Goal: Task Accomplishment & Management: Complete application form

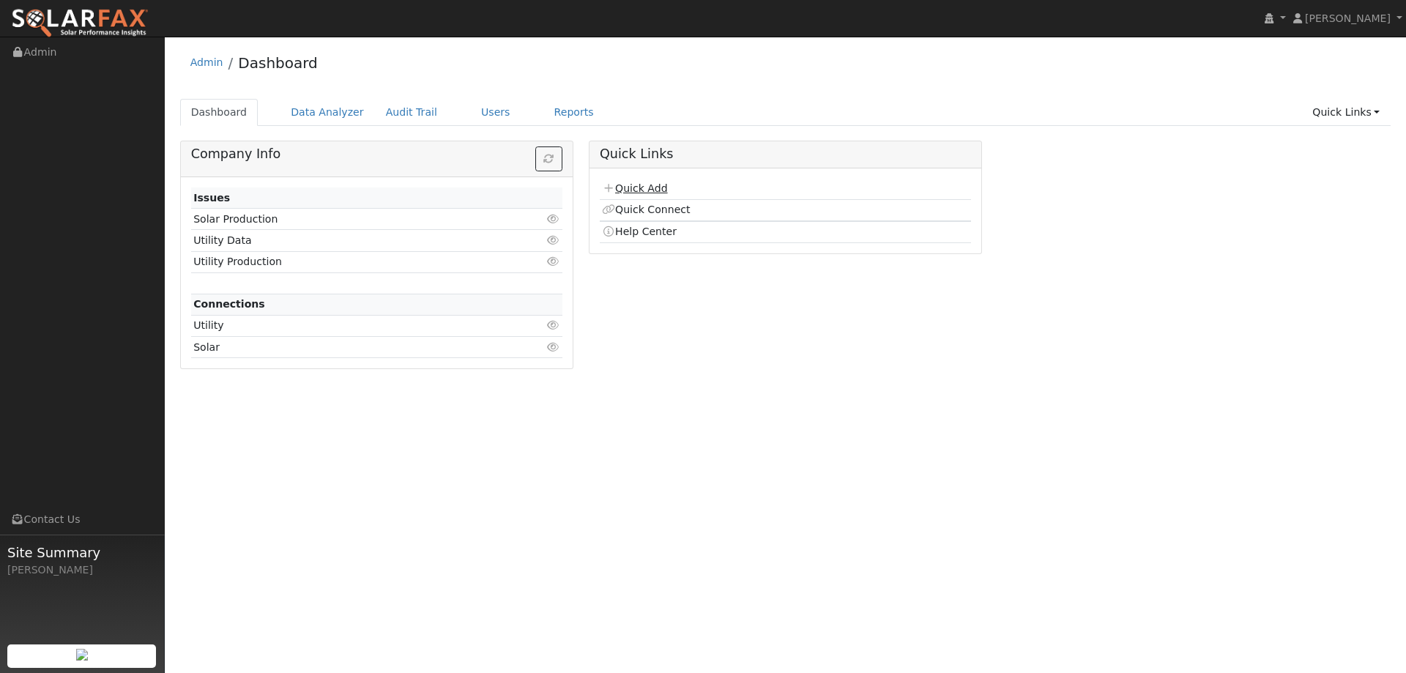
click at [659, 185] on link "Quick Add" at bounding box center [634, 188] width 65 height 12
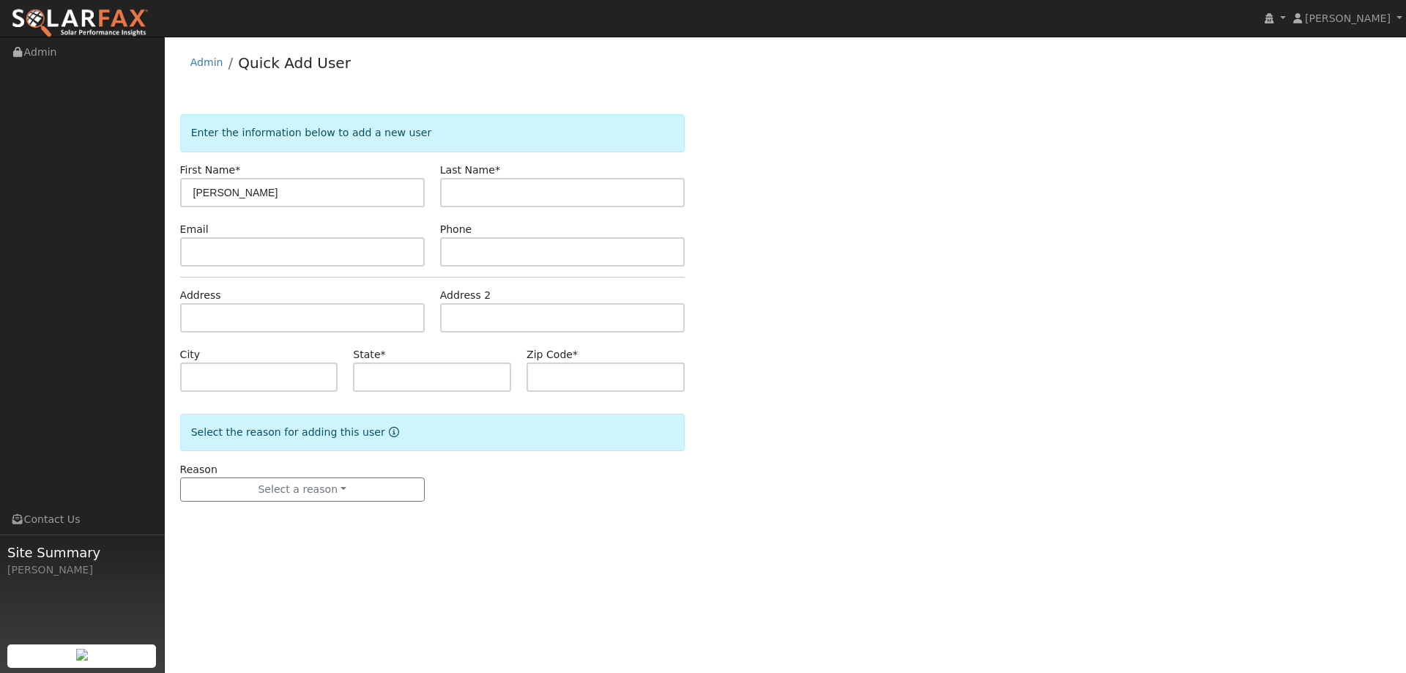
type input "Brittany"
type input "Noble"
click at [532, 239] on input "text" at bounding box center [562, 251] width 245 height 29
paste input "(510) 827-5321"
type input "(510) 827-5321"
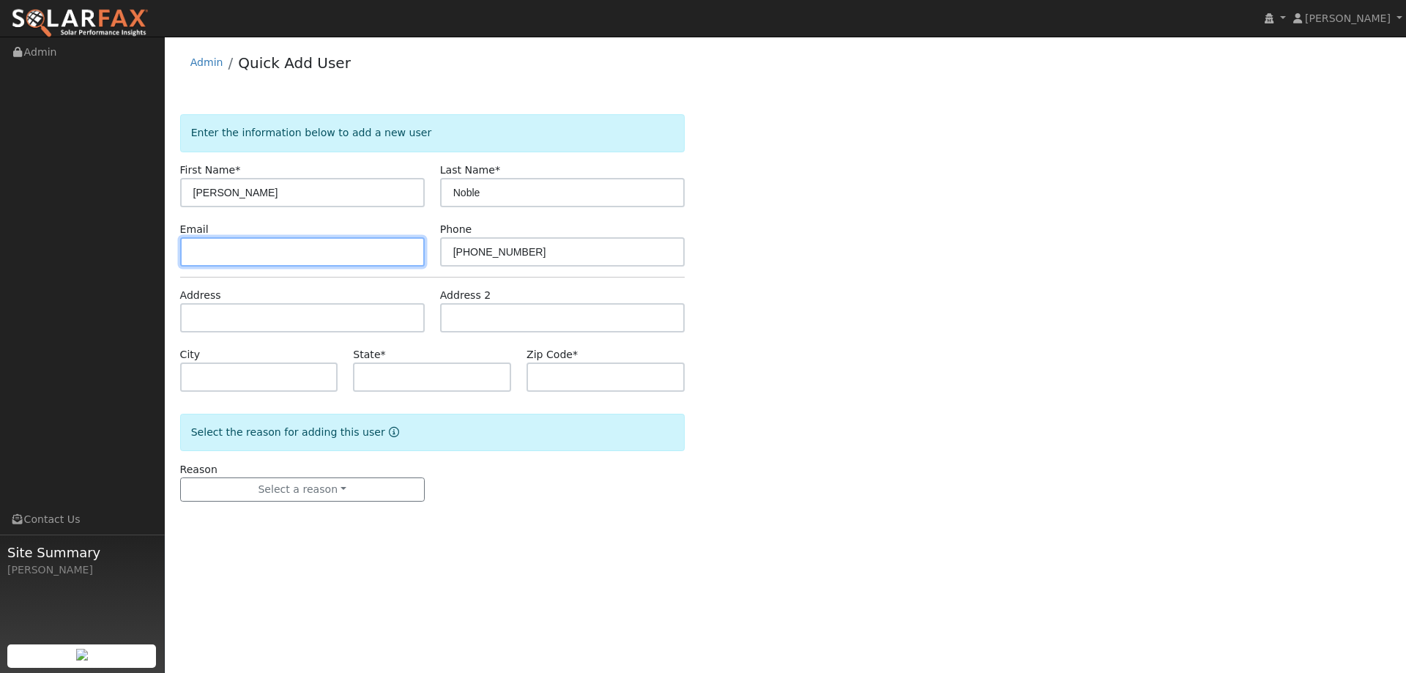
click at [417, 249] on input "text" at bounding box center [302, 251] width 245 height 29
paste input "brittanynoble@ymail.com"
type input "brittanynoble@ymail.com"
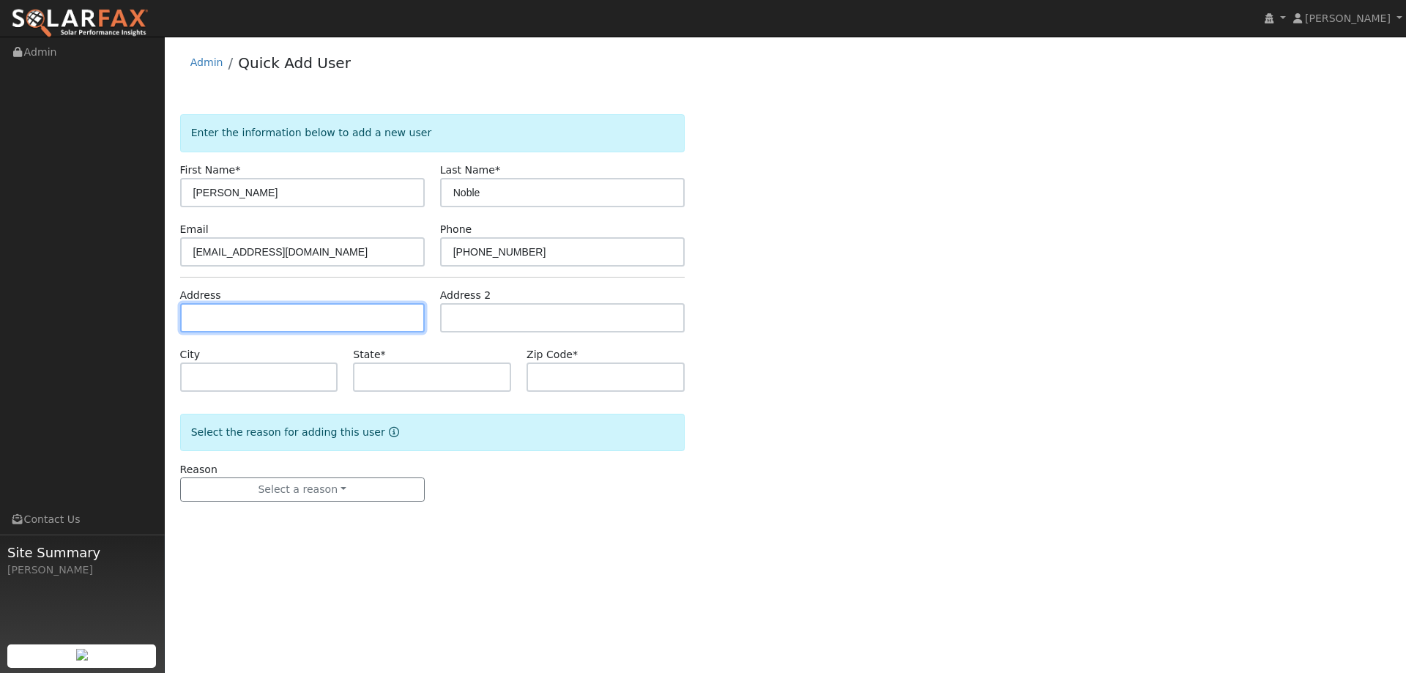
click at [370, 308] on input "text" at bounding box center [302, 317] width 245 height 29
paste input "5100 Union Mine Drive"
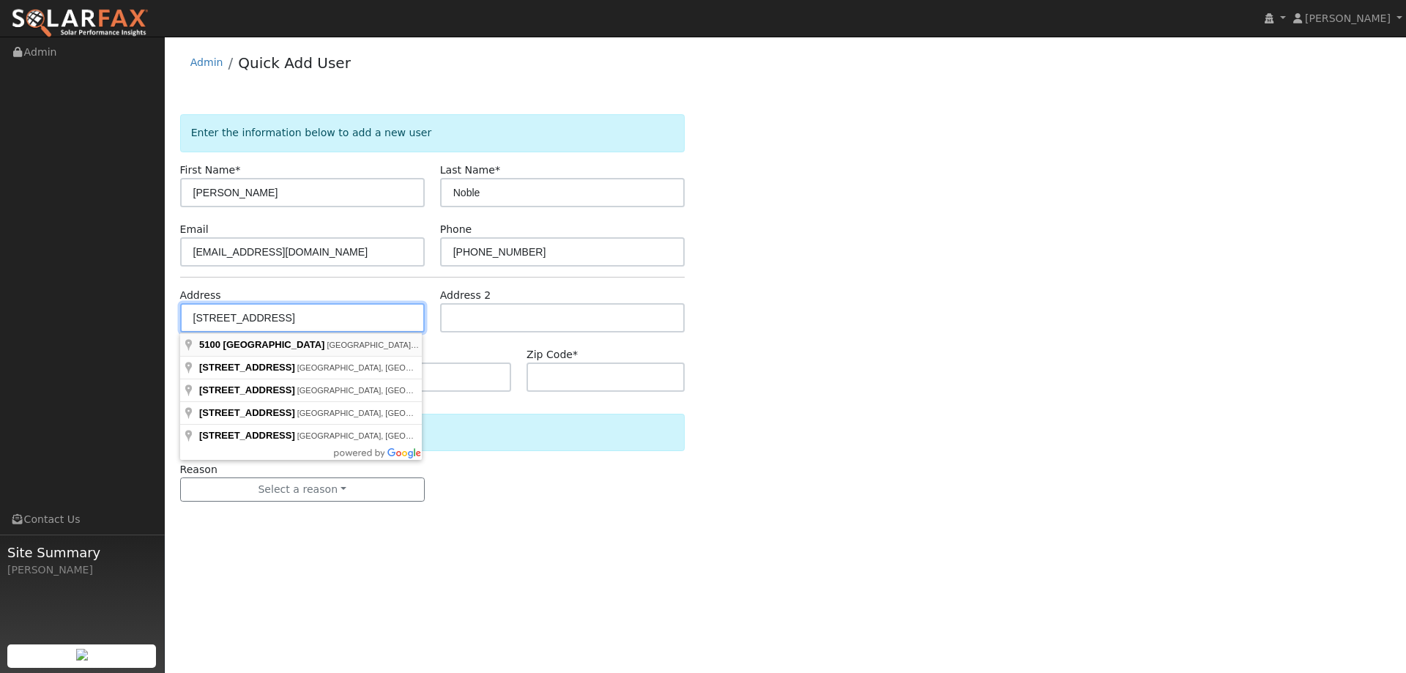
type input "5100 Union Mine Drive"
type input "Antioch"
type input "CA"
type input "94531"
type input "5100 Union Mine Drive"
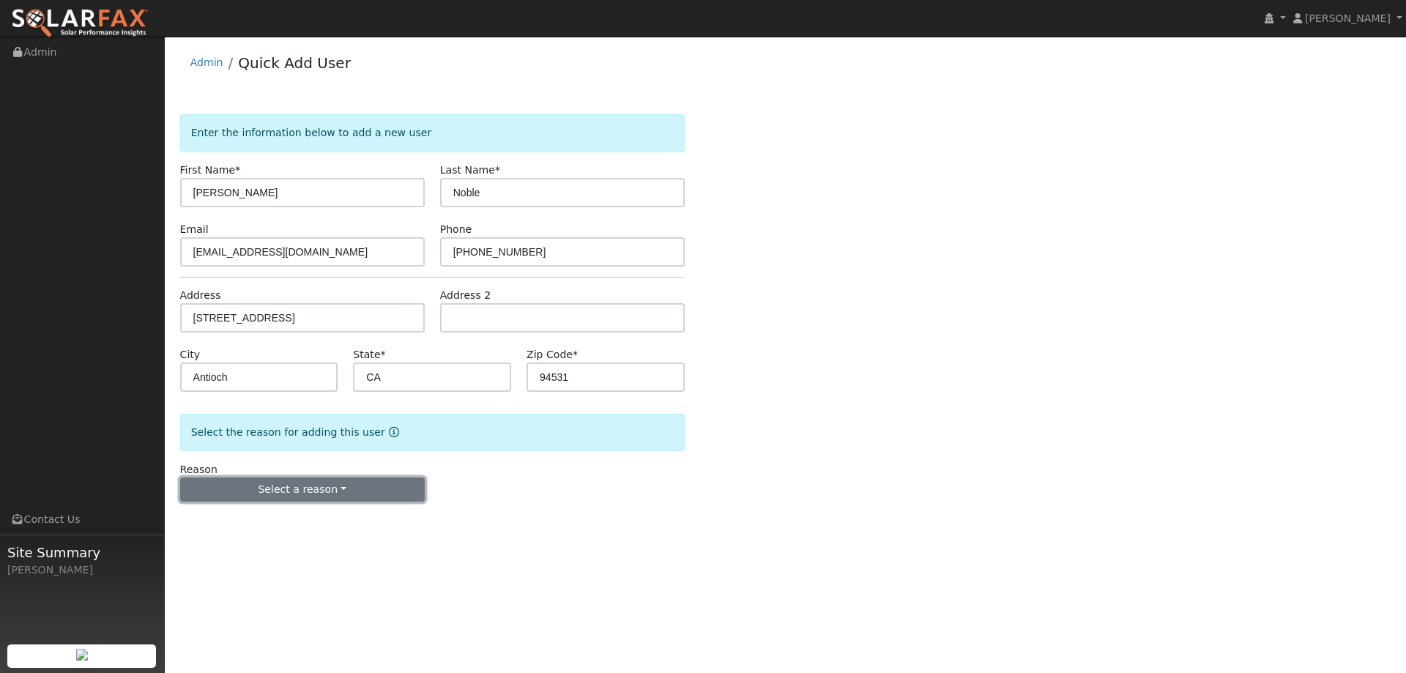
click at [344, 490] on button "Select a reason" at bounding box center [302, 490] width 245 height 25
click at [289, 523] on link "New lead" at bounding box center [262, 520] width 162 height 21
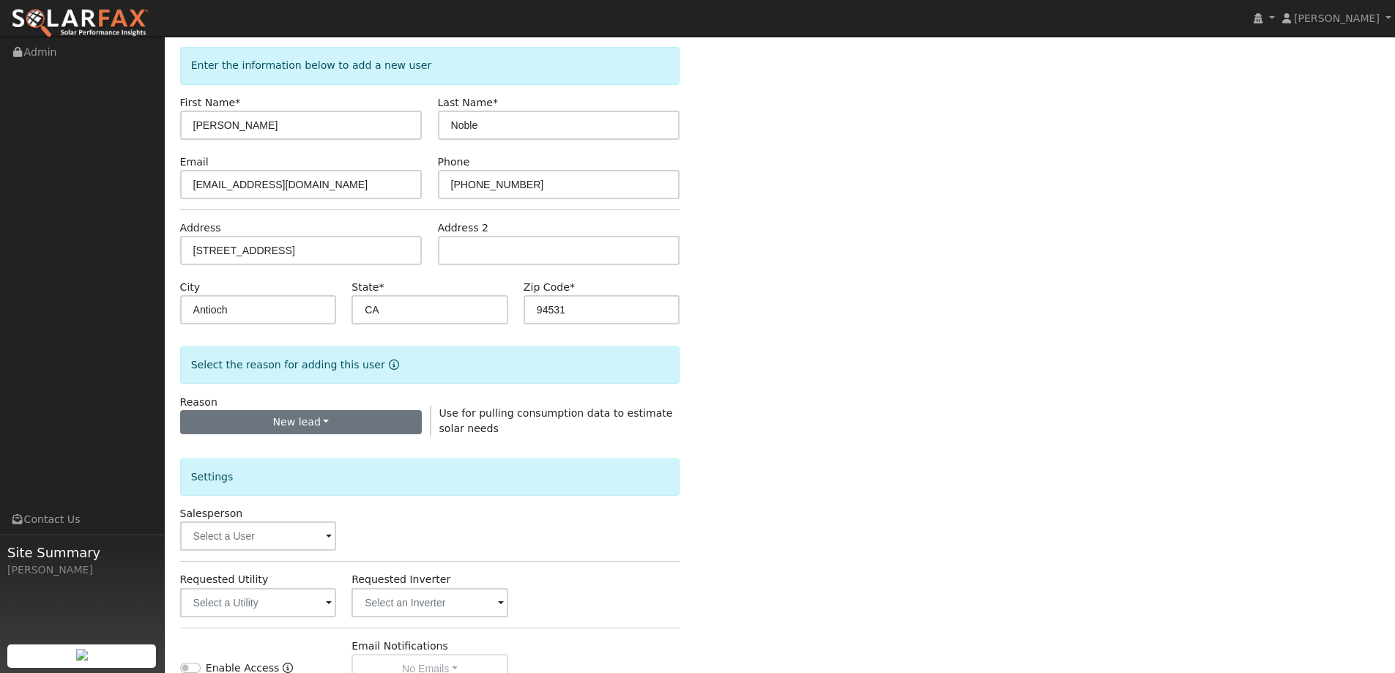
scroll to position [146, 0]
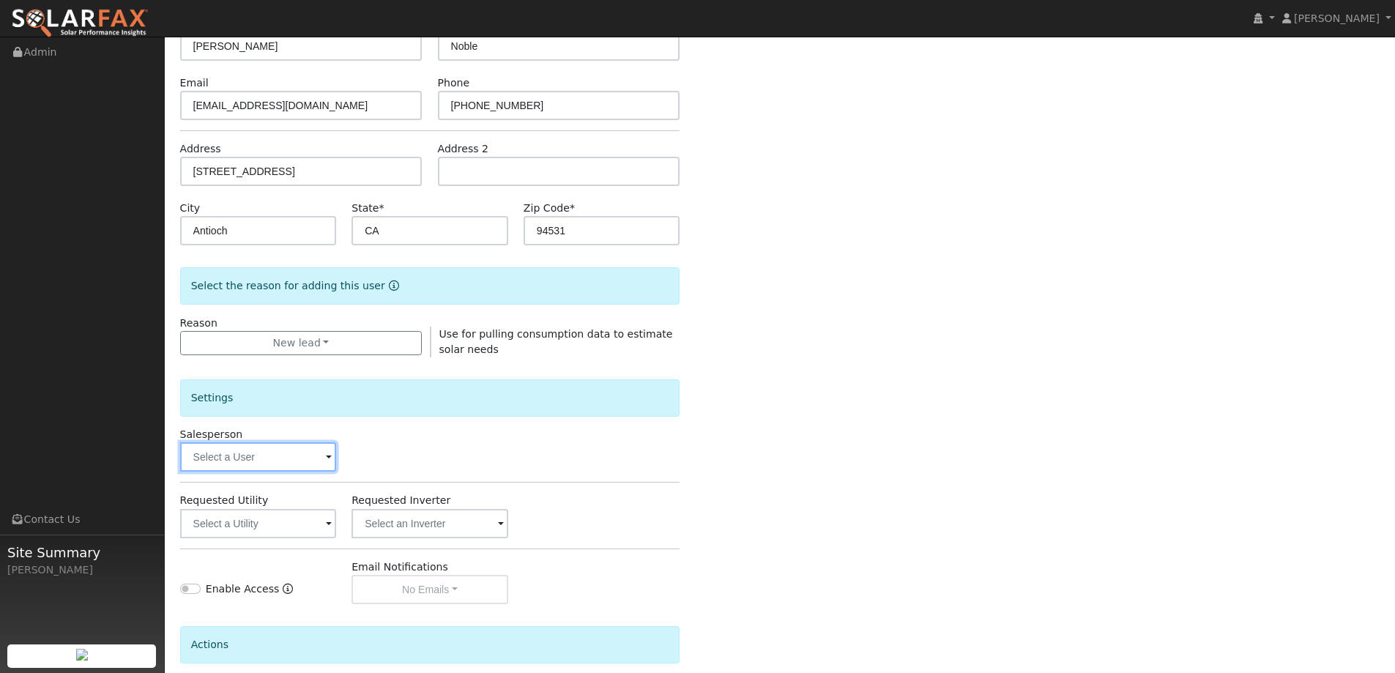
click at [286, 459] on input "text" at bounding box center [258, 456] width 157 height 29
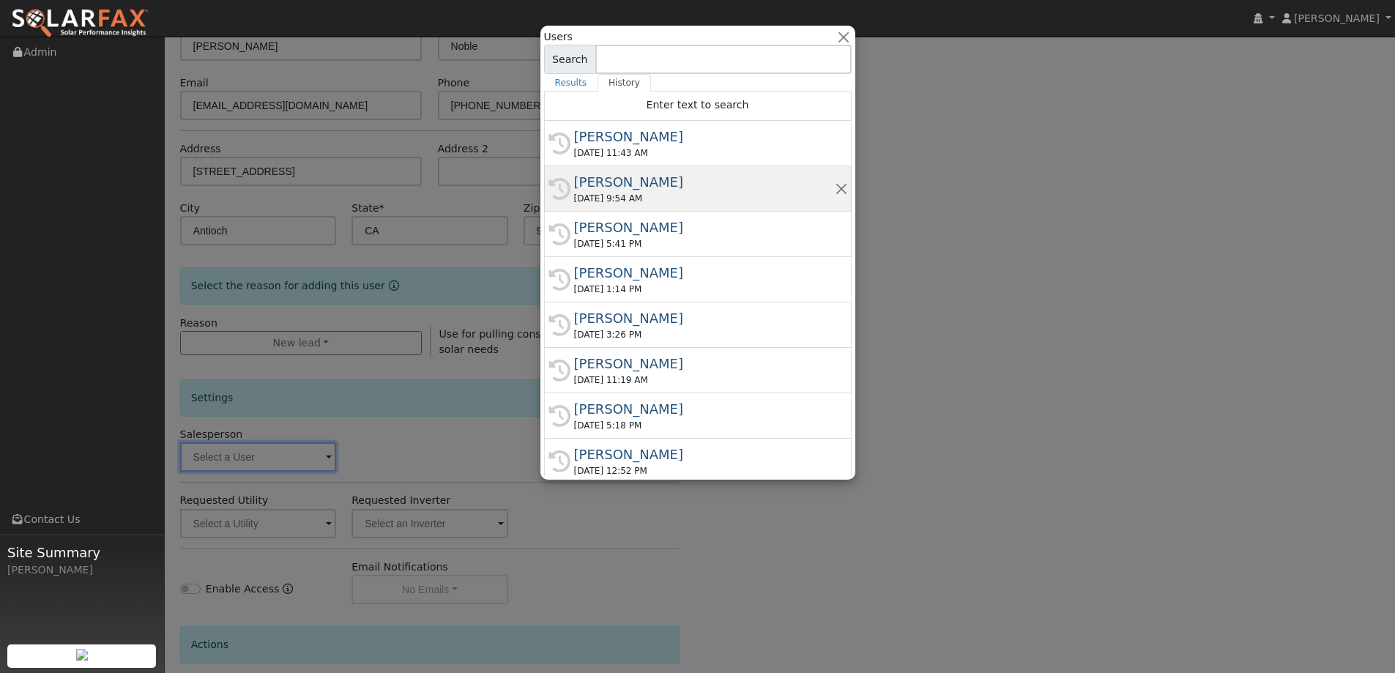
click at [652, 201] on div "09/04/2025 9:54 AM" at bounding box center [704, 198] width 261 height 13
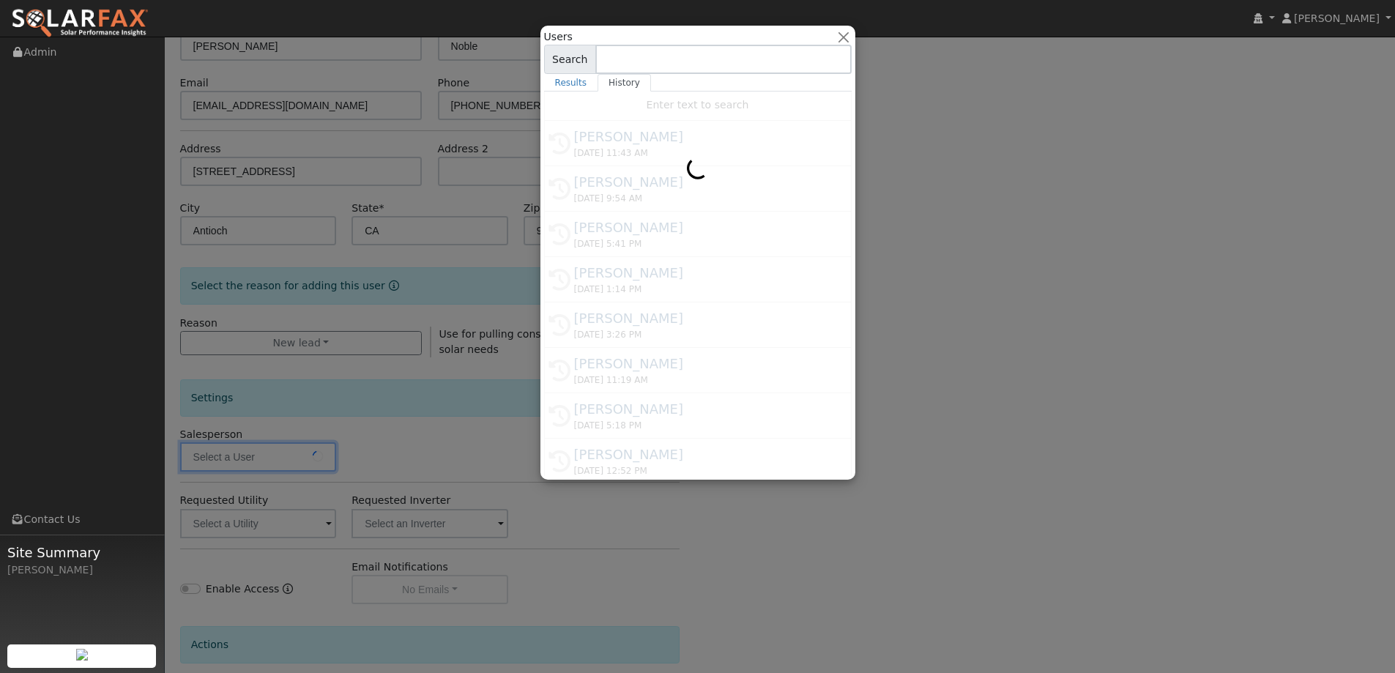
type input "Kelsey Commerford"
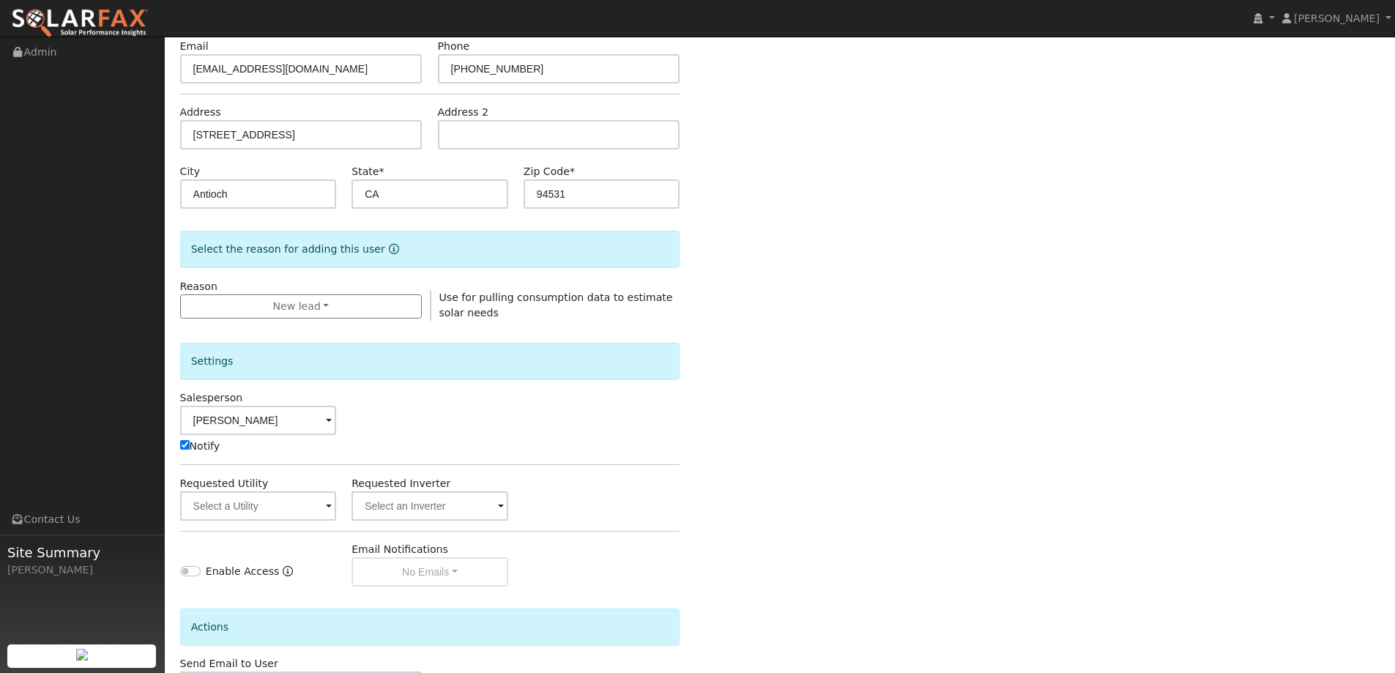
scroll to position [220, 0]
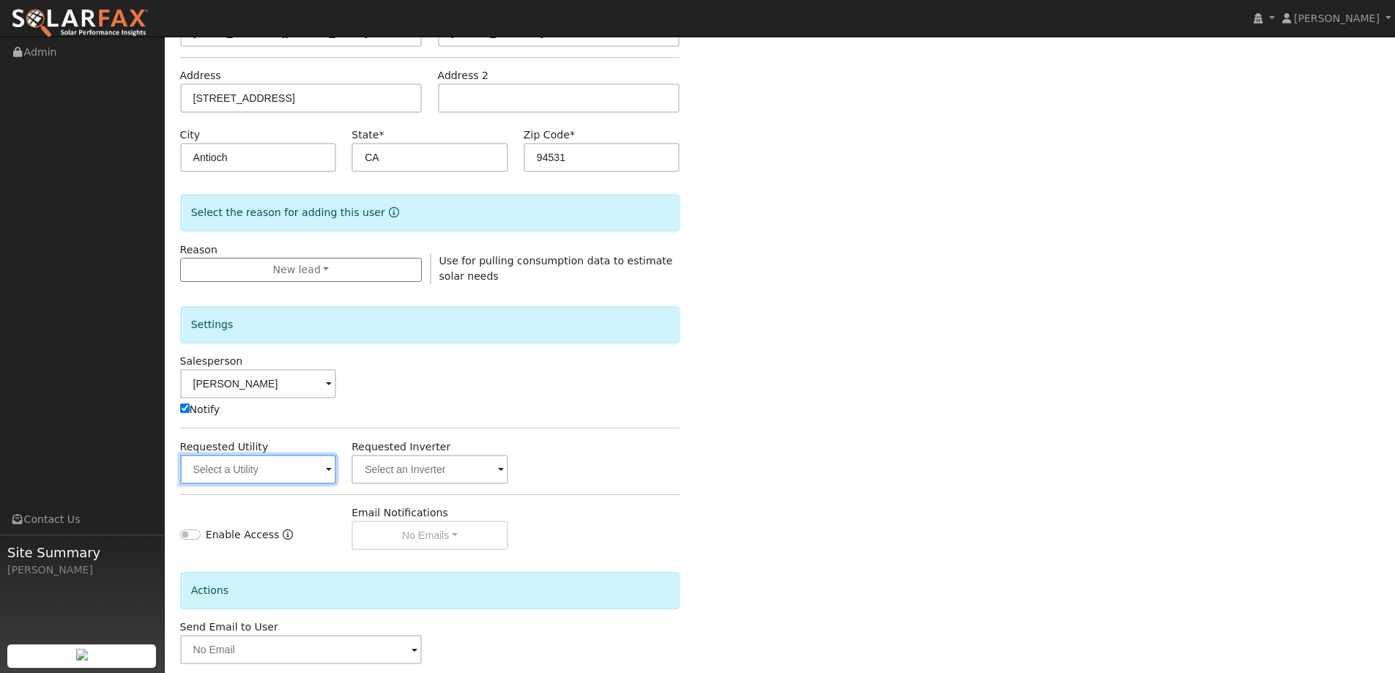
click at [309, 465] on input "text" at bounding box center [258, 469] width 157 height 29
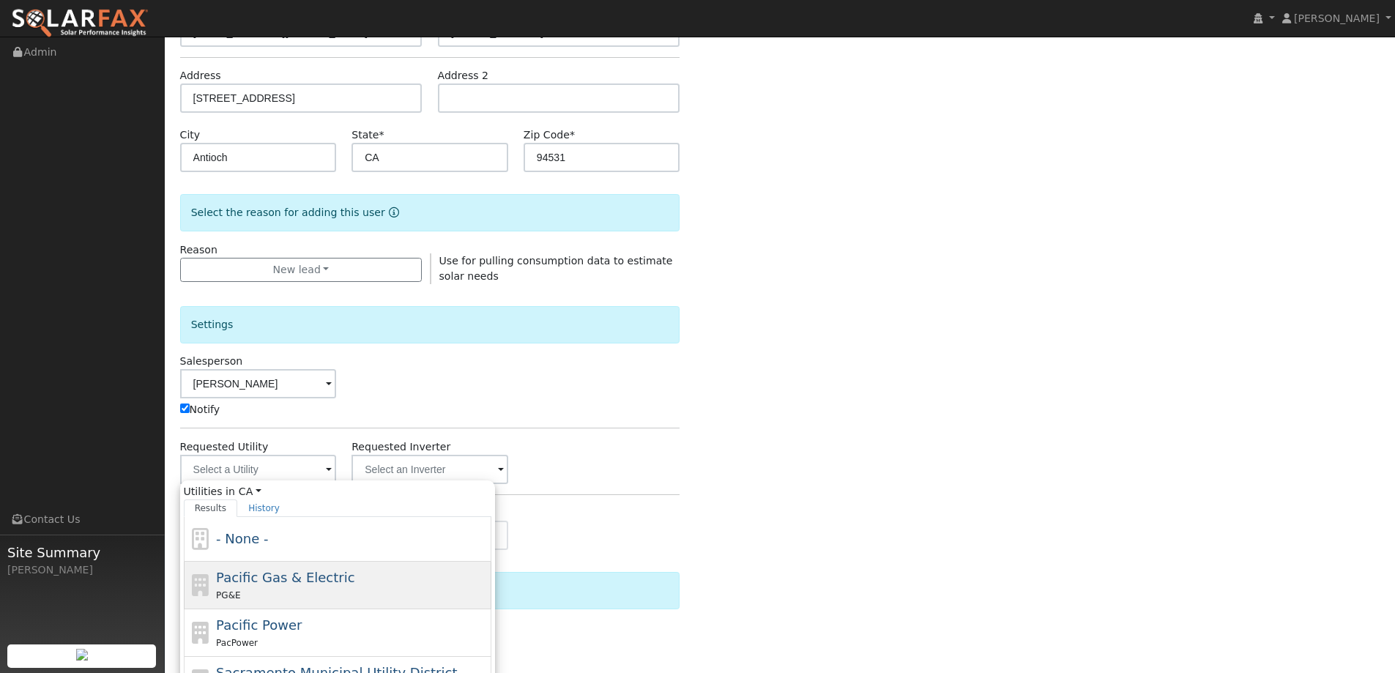
click at [326, 571] on span "Pacific Gas & Electric" at bounding box center [285, 577] width 138 height 15
type input "Pacific Gas & Electric"
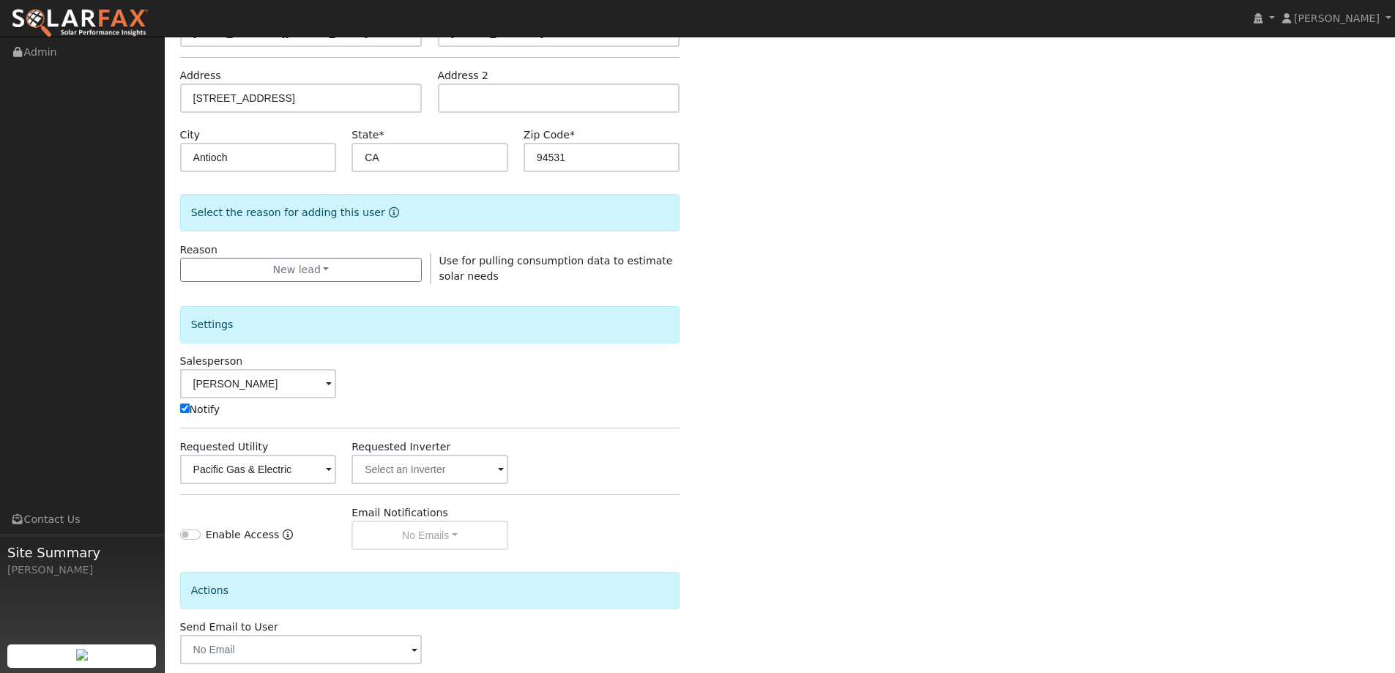
scroll to position [294, 0]
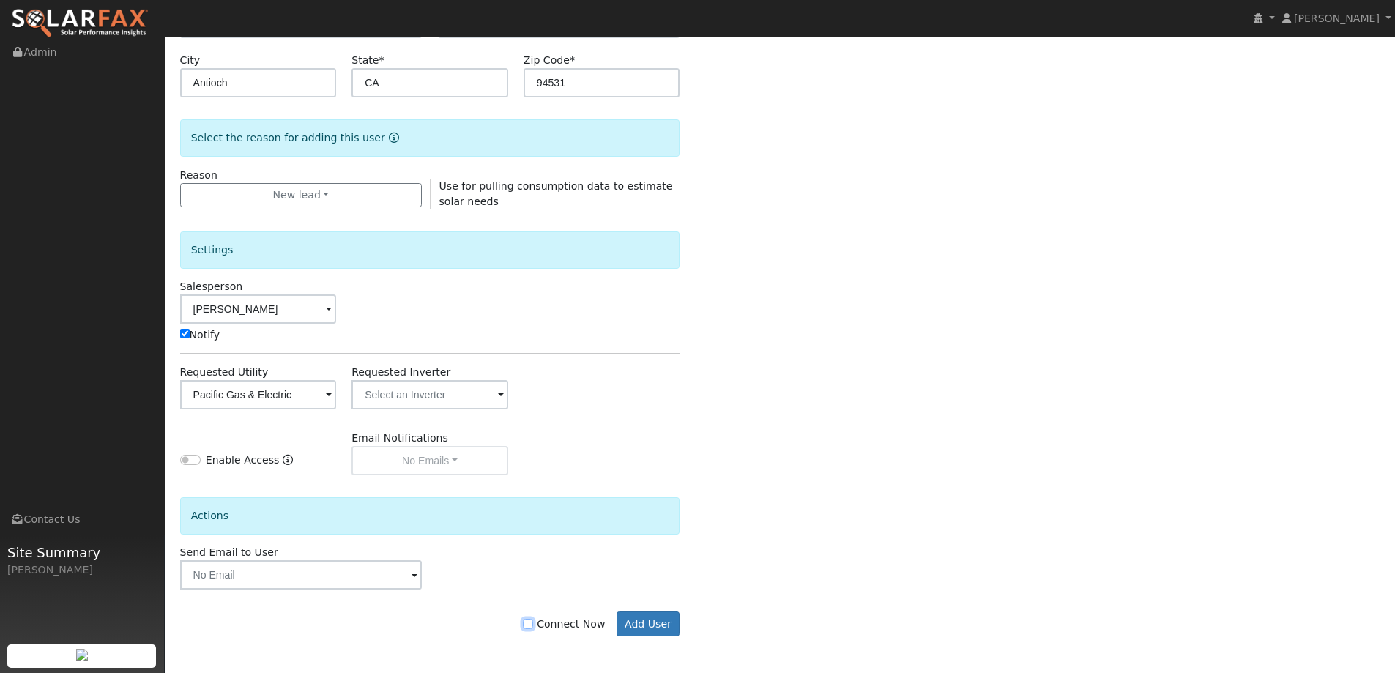
click at [533, 620] on input "Connect Now" at bounding box center [528, 624] width 10 height 10
checkbox input "true"
click at [655, 622] on button "Add User" at bounding box center [649, 624] width 64 height 25
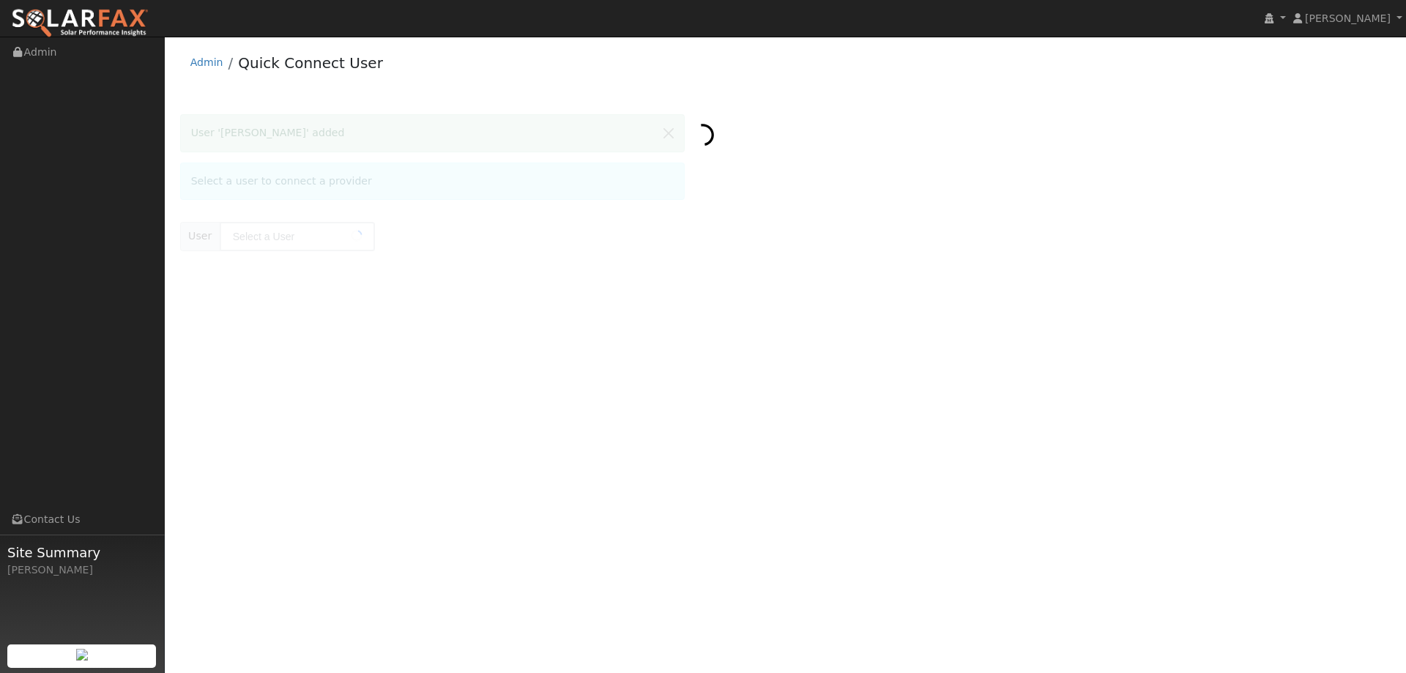
type input "Brittany Noble"
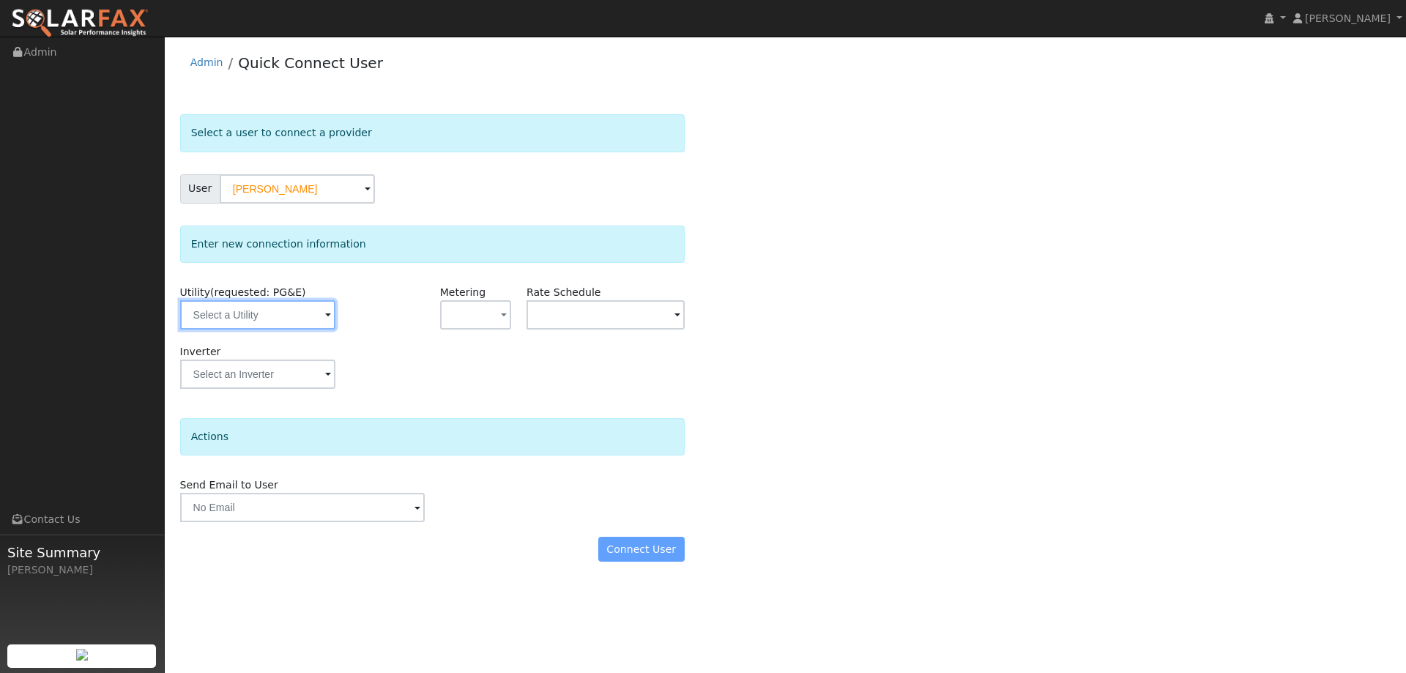
click at [315, 323] on input "text" at bounding box center [257, 314] width 155 height 29
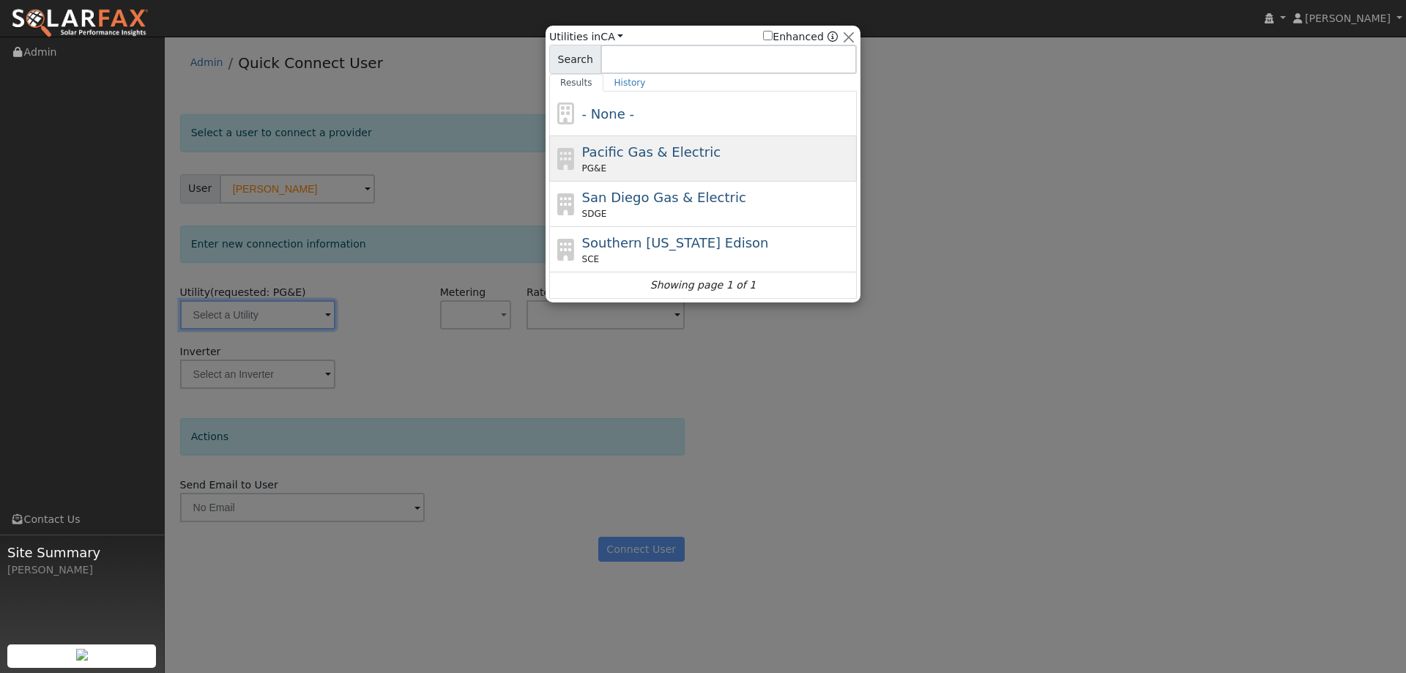
click at [634, 159] on span "Pacific Gas & Electric" at bounding box center [651, 151] width 138 height 15
type input "PG&E"
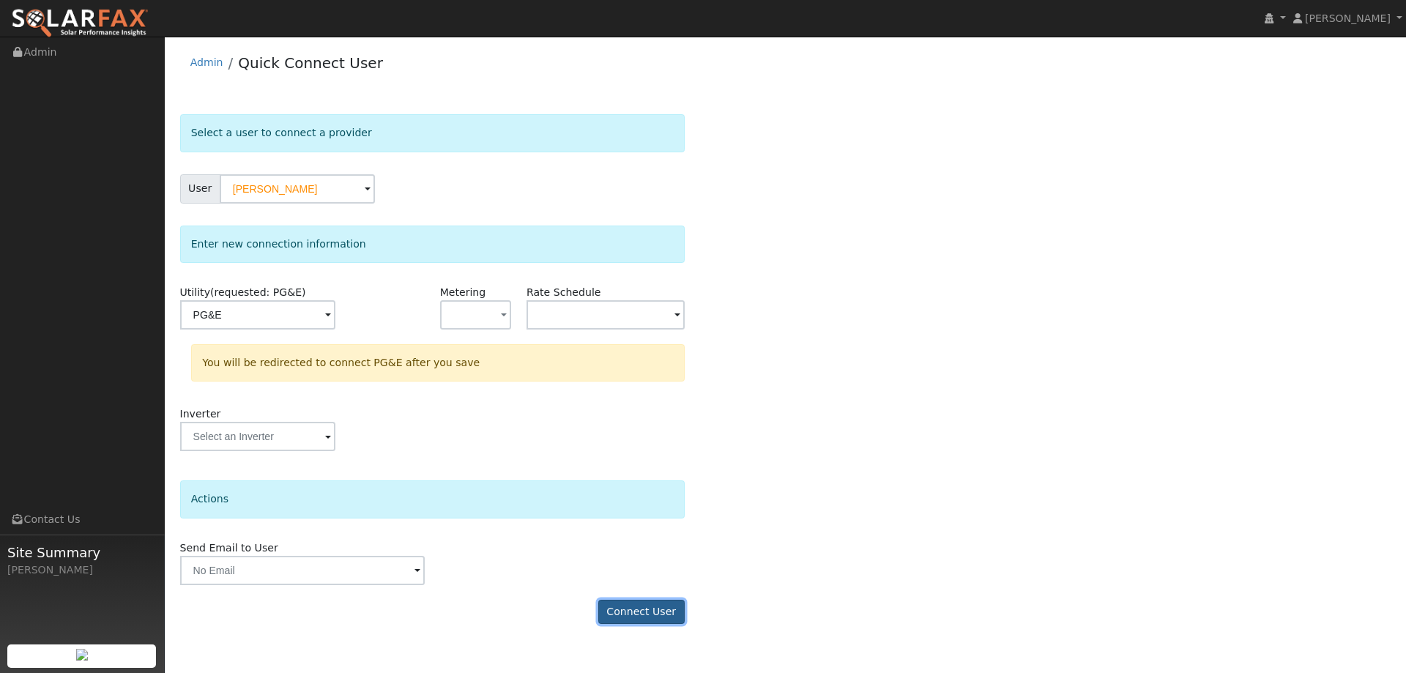
click at [669, 605] on button "Connect User" at bounding box center [641, 612] width 86 height 25
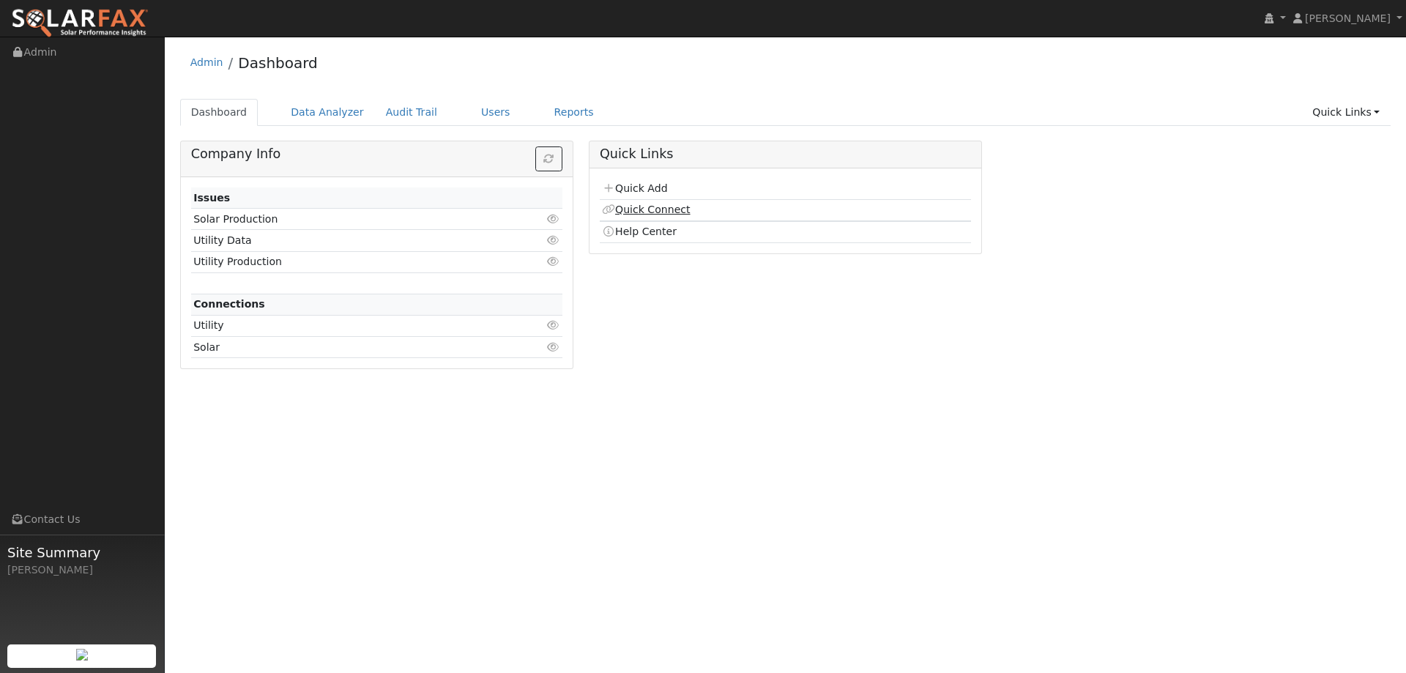
click at [617, 212] on link "Quick Connect" at bounding box center [646, 210] width 88 height 12
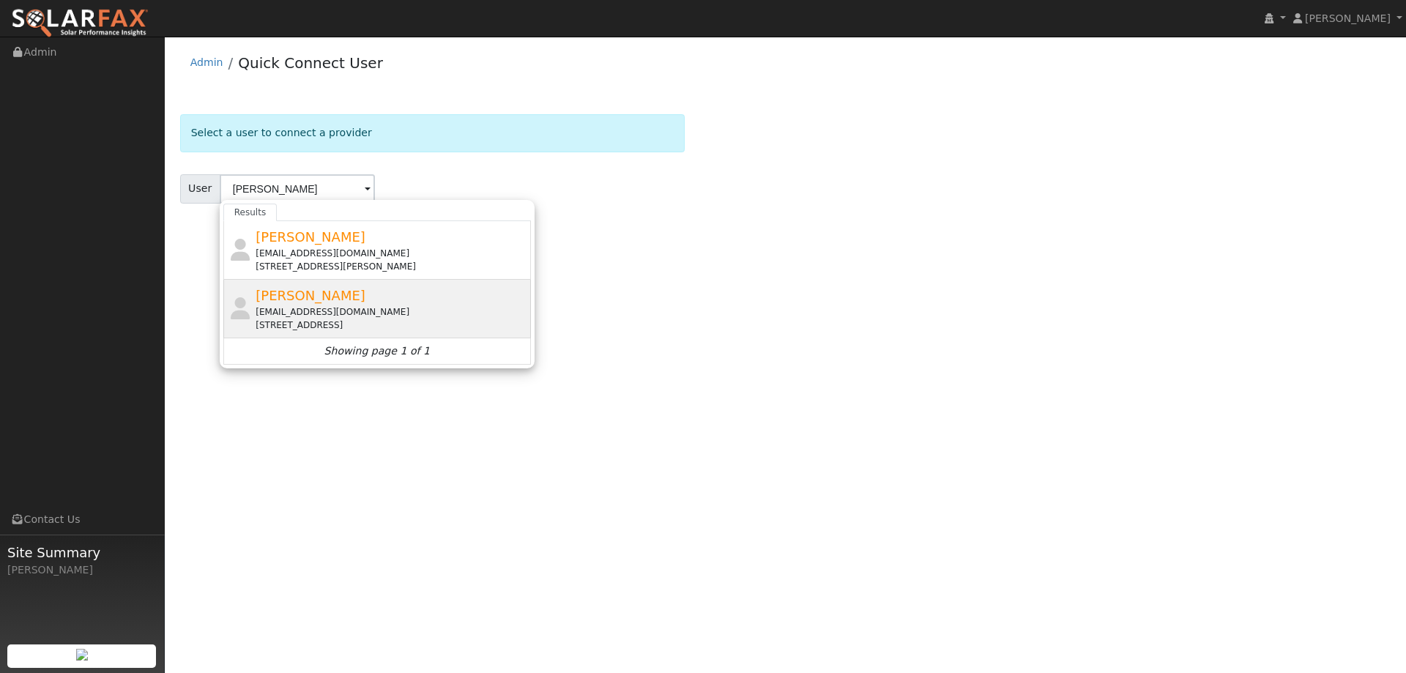
click at [371, 295] on div "[PERSON_NAME] [EMAIL_ADDRESS][DOMAIN_NAME] [STREET_ADDRESS]" at bounding box center [392, 309] width 272 height 46
type input "[PERSON_NAME]"
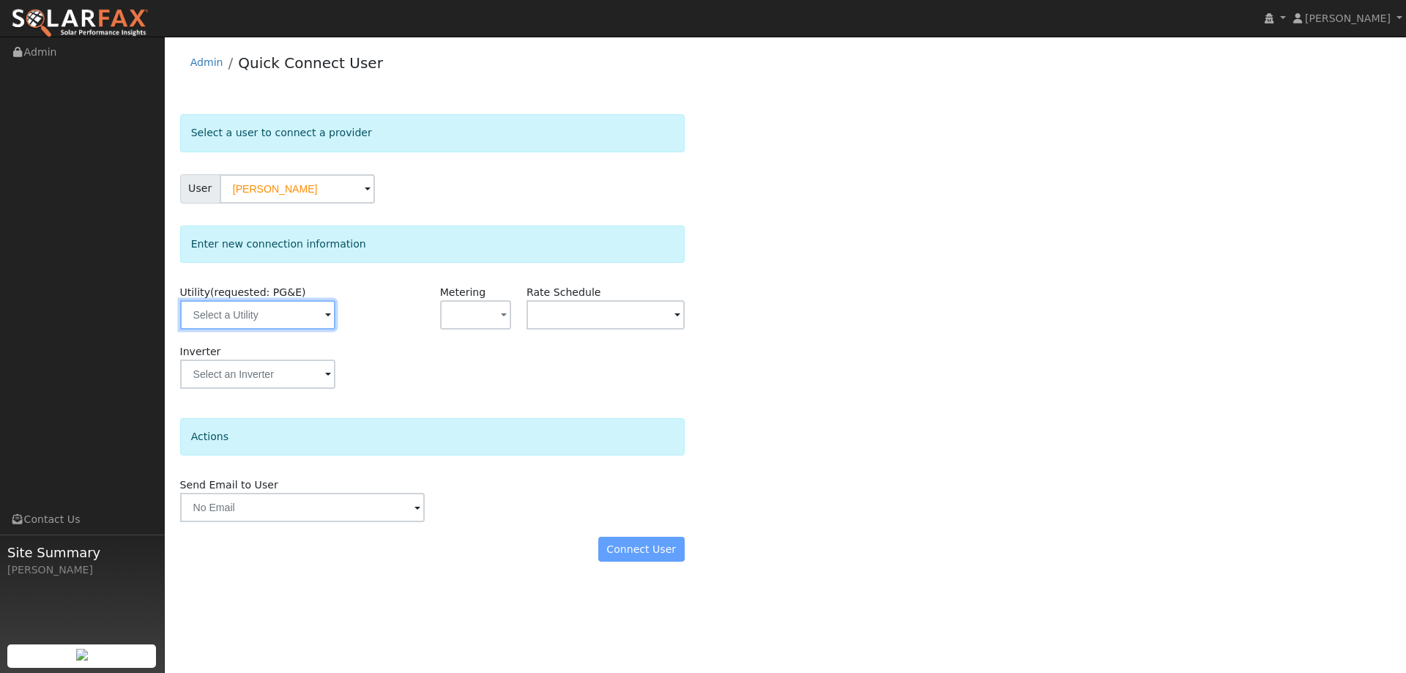
click at [308, 328] on input "text" at bounding box center [257, 314] width 155 height 29
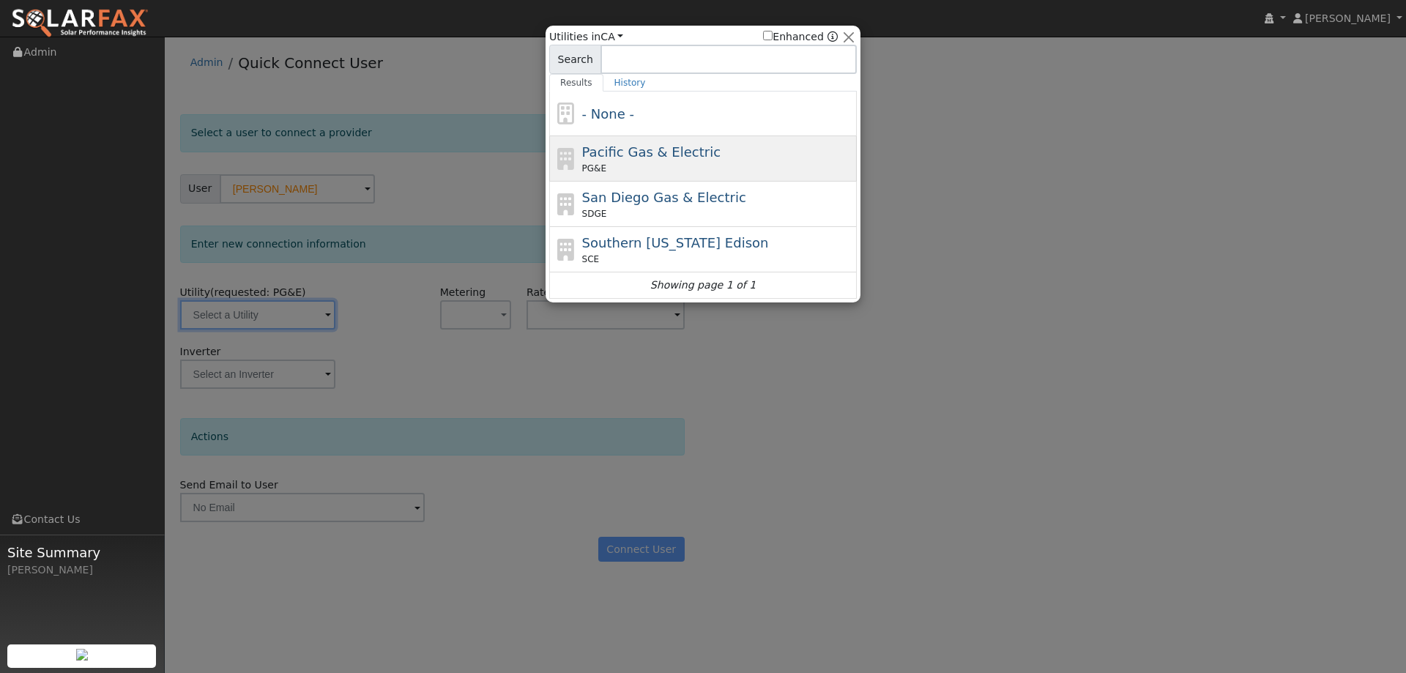
click at [678, 156] on span "Pacific Gas & Electric" at bounding box center [651, 151] width 138 height 15
type input "PG&E"
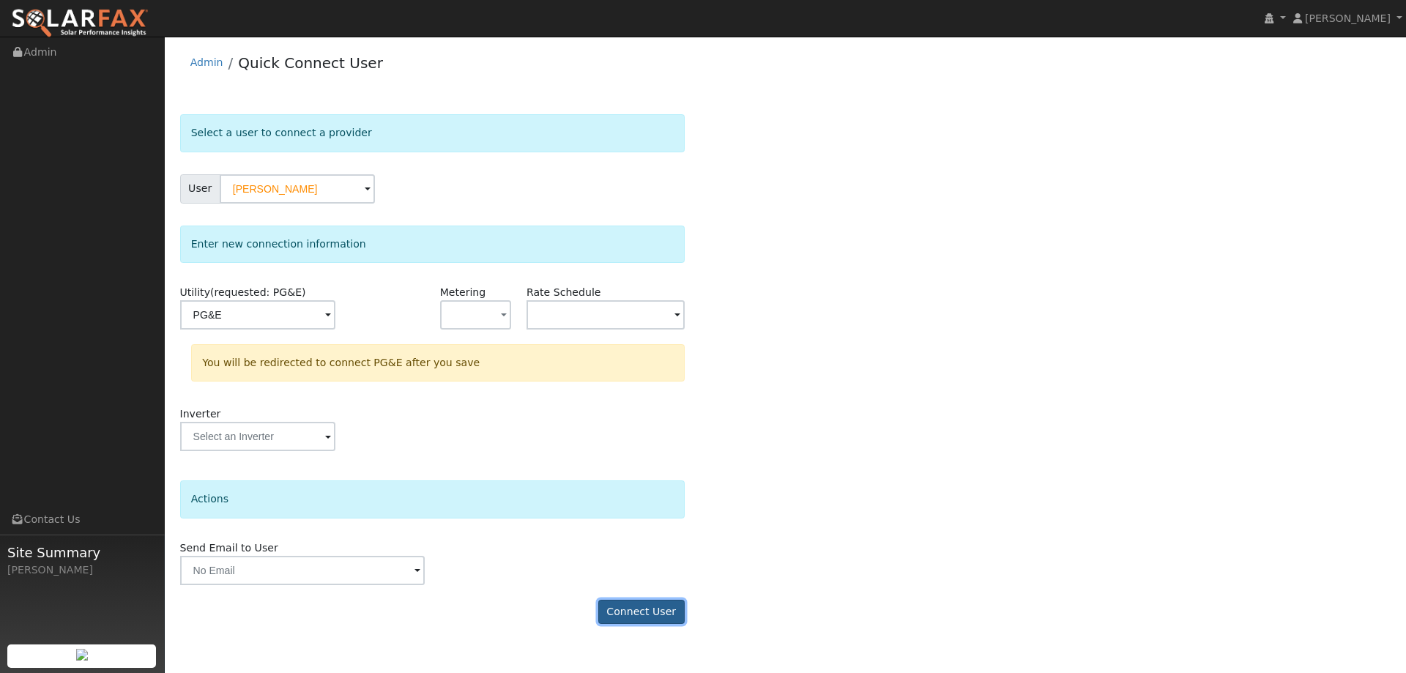
click at [652, 616] on button "Connect User" at bounding box center [641, 612] width 86 height 25
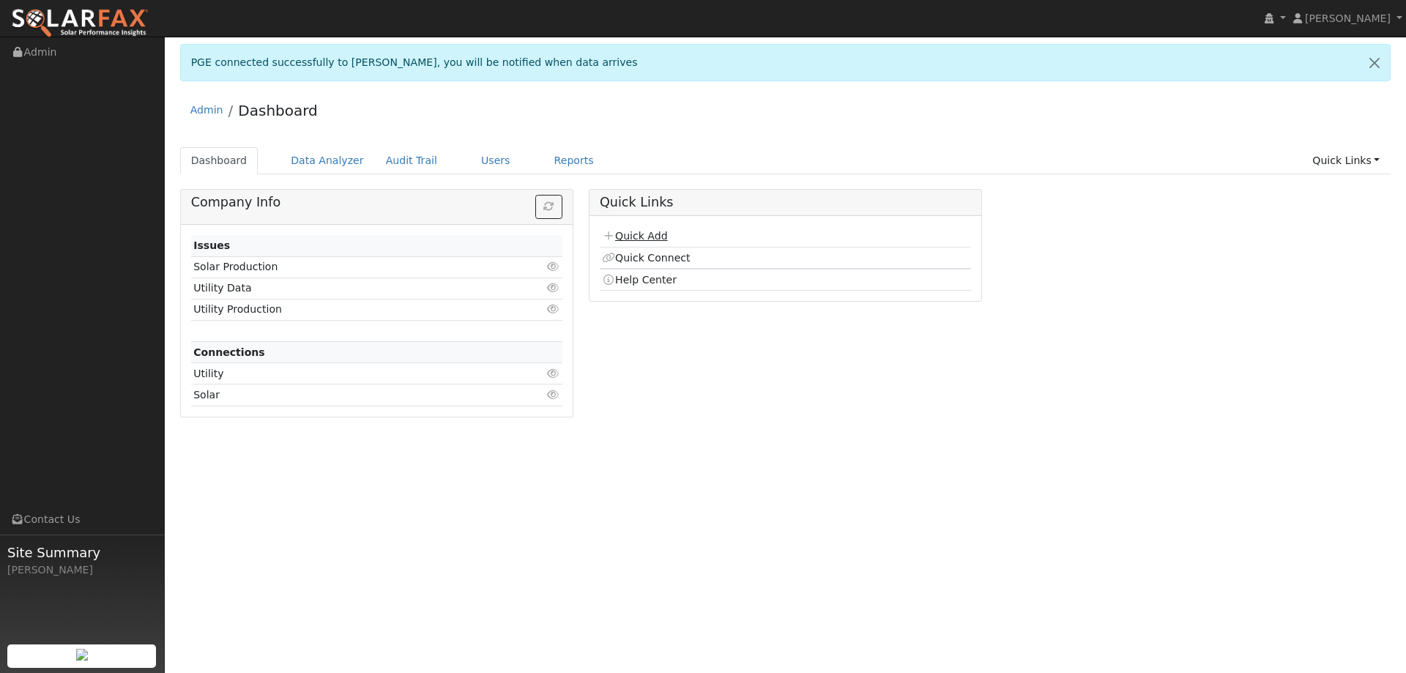
click at [624, 233] on link "Quick Add" at bounding box center [634, 236] width 65 height 12
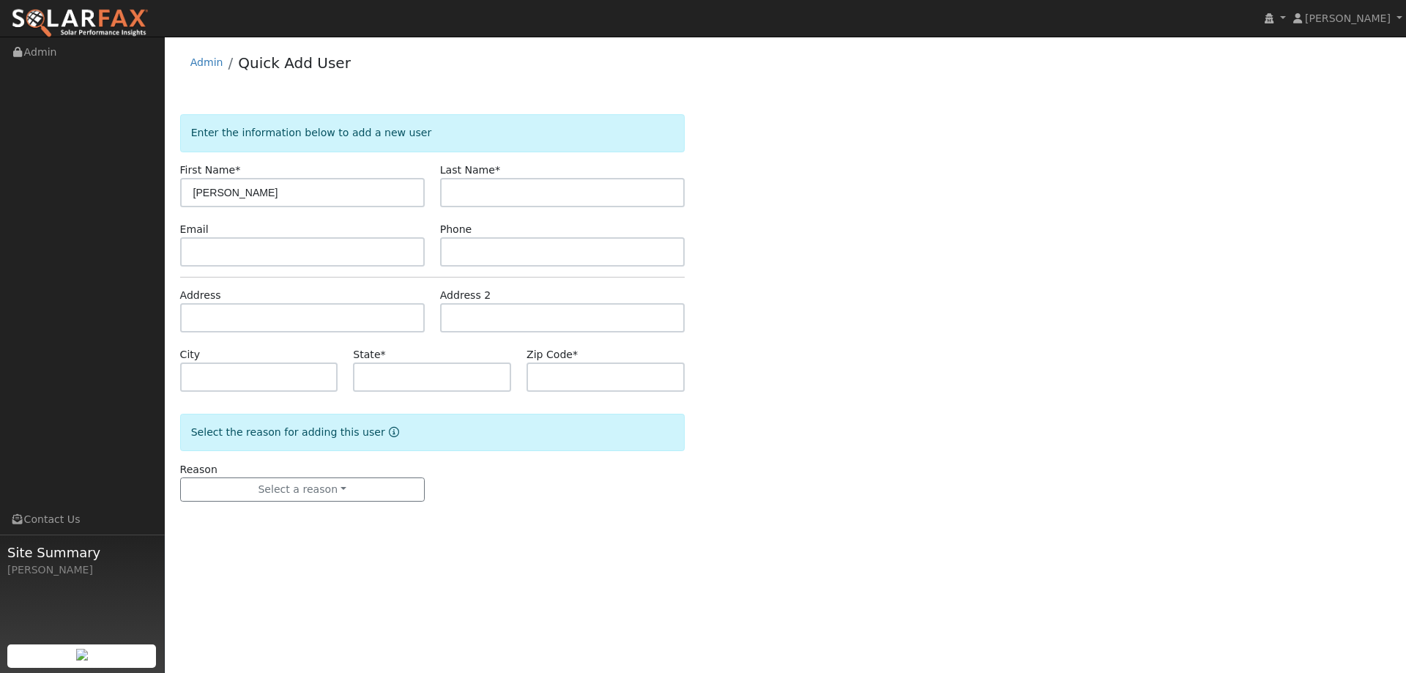
type input "[PERSON_NAME]"
paste input "[PERSON_NAME]"
type input "[PERSON_NAME]"
click at [413, 243] on input "text" at bounding box center [302, 251] width 245 height 29
paste input "(510) 508-9859"
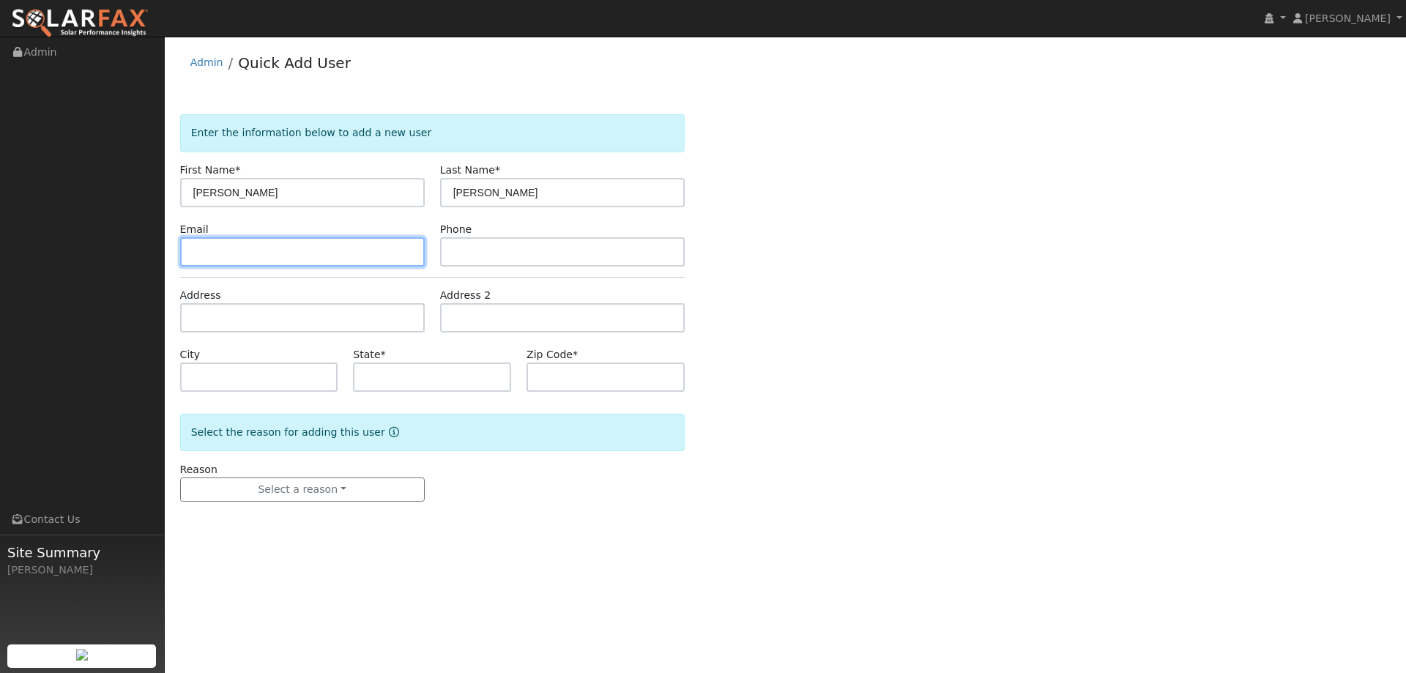
type input "(510) 508-9859"
click at [386, 250] on input "(510) 508-9859" at bounding box center [302, 251] width 245 height 29
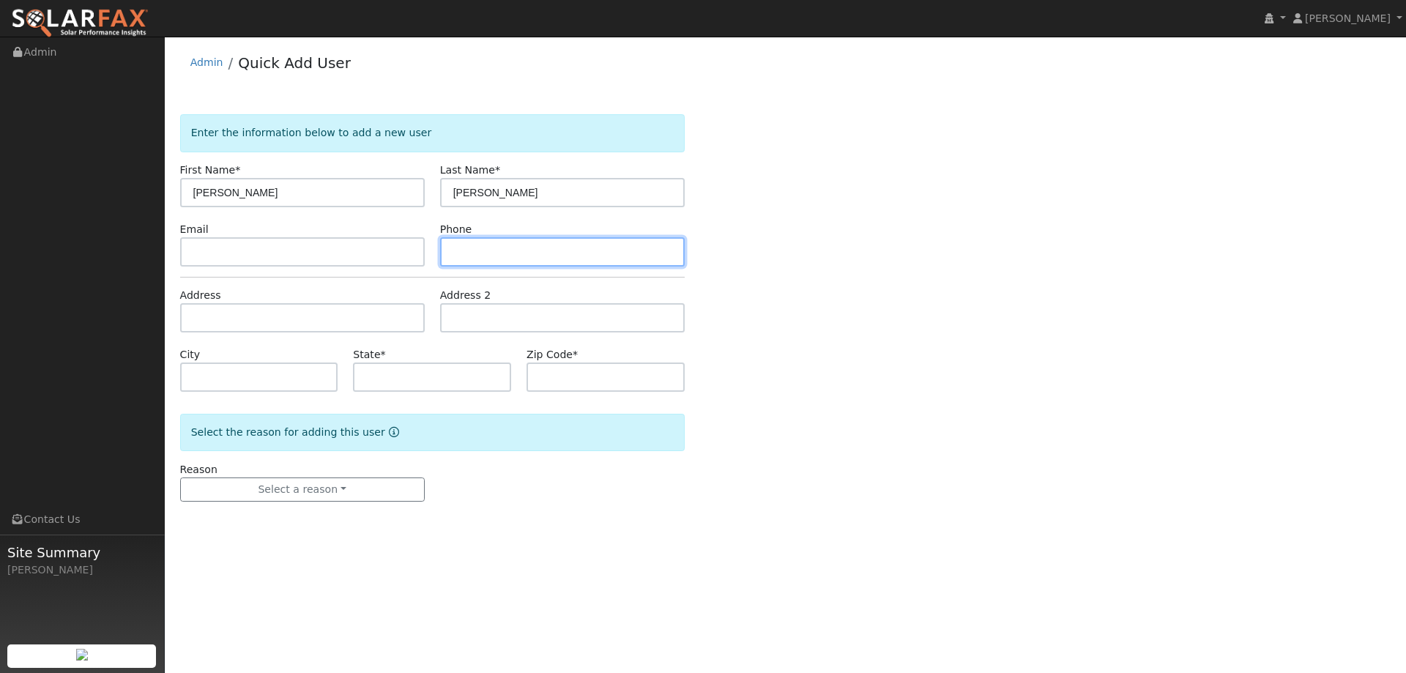
click at [480, 254] on input "text" at bounding box center [562, 251] width 245 height 29
paste input "(510) 508-9859"
type input "(510) 508-9859"
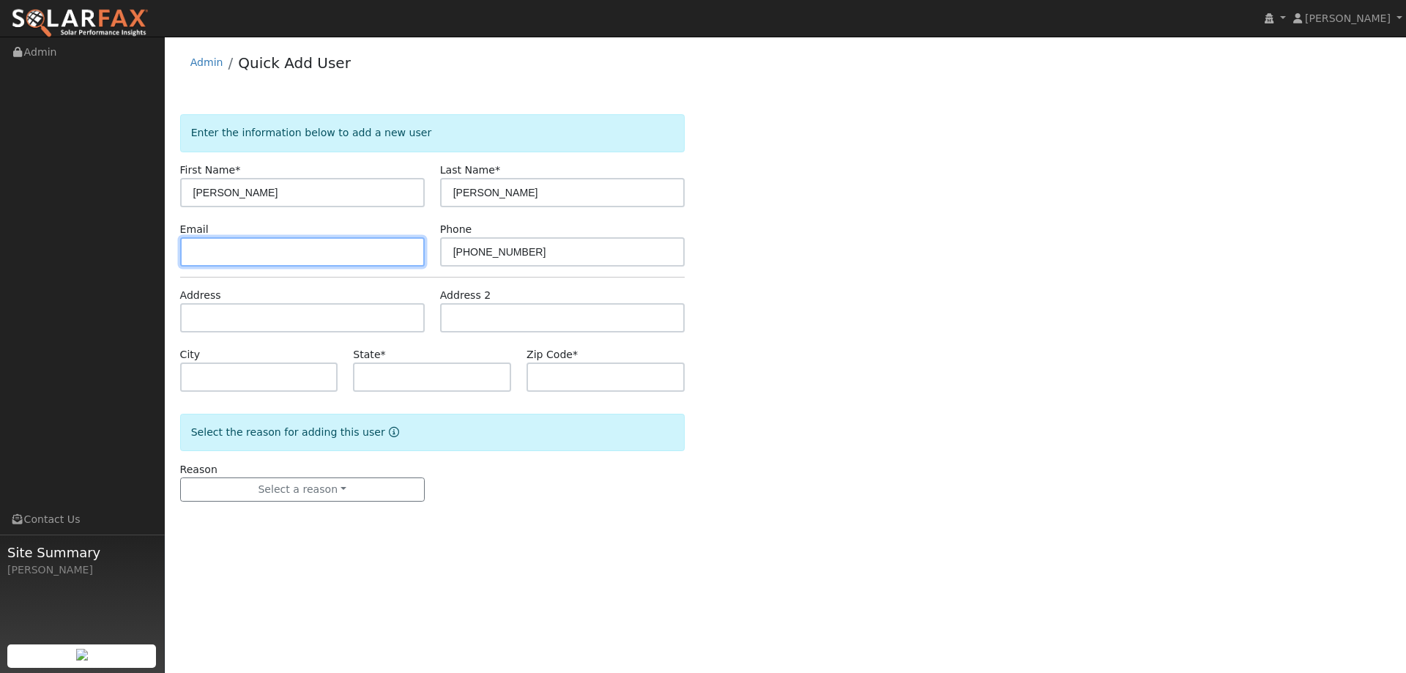
click at [385, 264] on input "text" at bounding box center [302, 251] width 245 height 29
paste input "Kstierw@yahoo.com"
type input "Kstierw@yahoo.com"
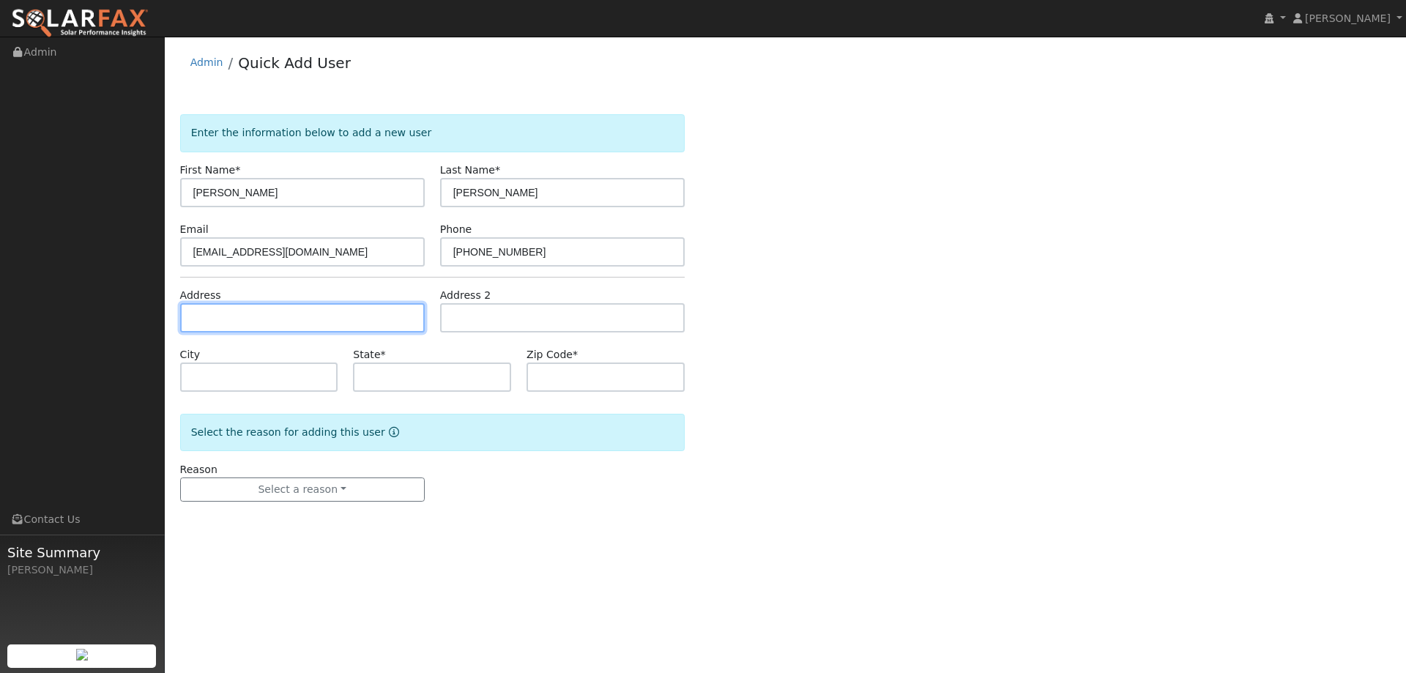
click at [362, 311] on input "text" at bounding box center [302, 317] width 245 height 29
paste input "402 Plymouth Ct"
type input "402 Plymouth Court"
type input "Benicia"
type input "CA"
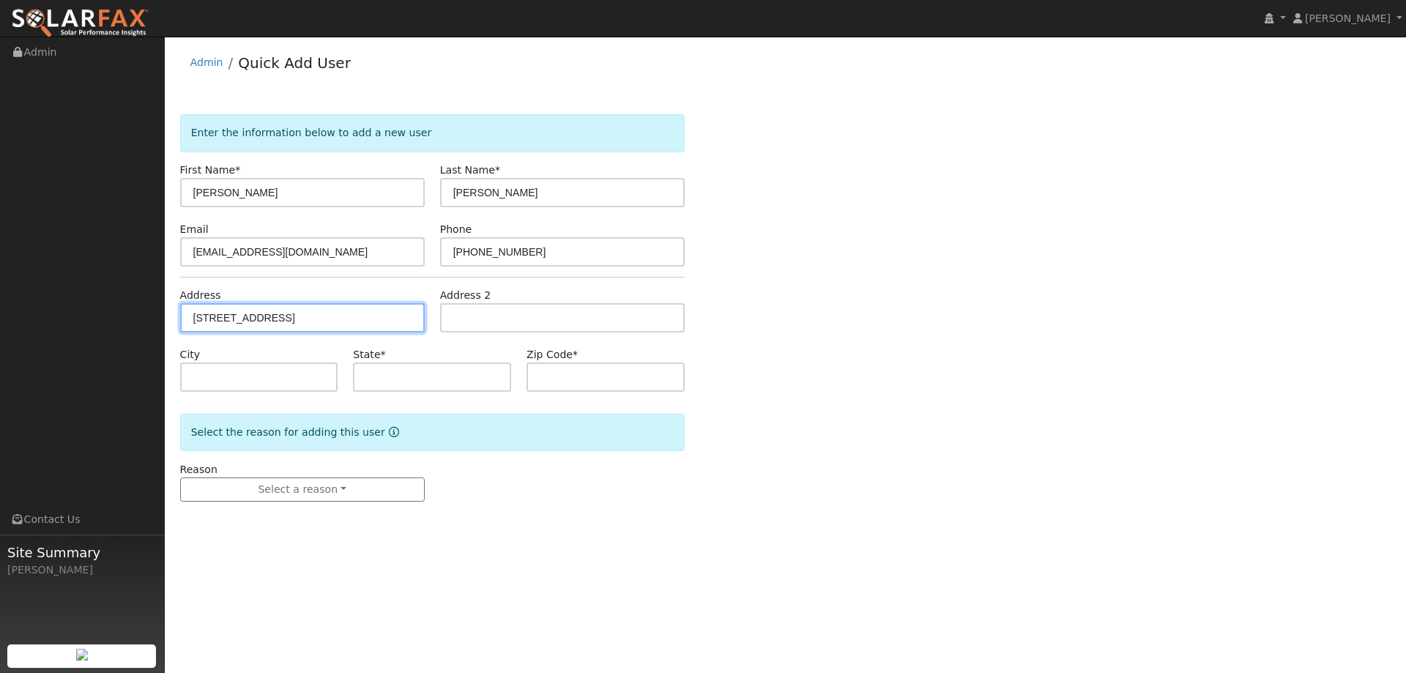
type input "94510"
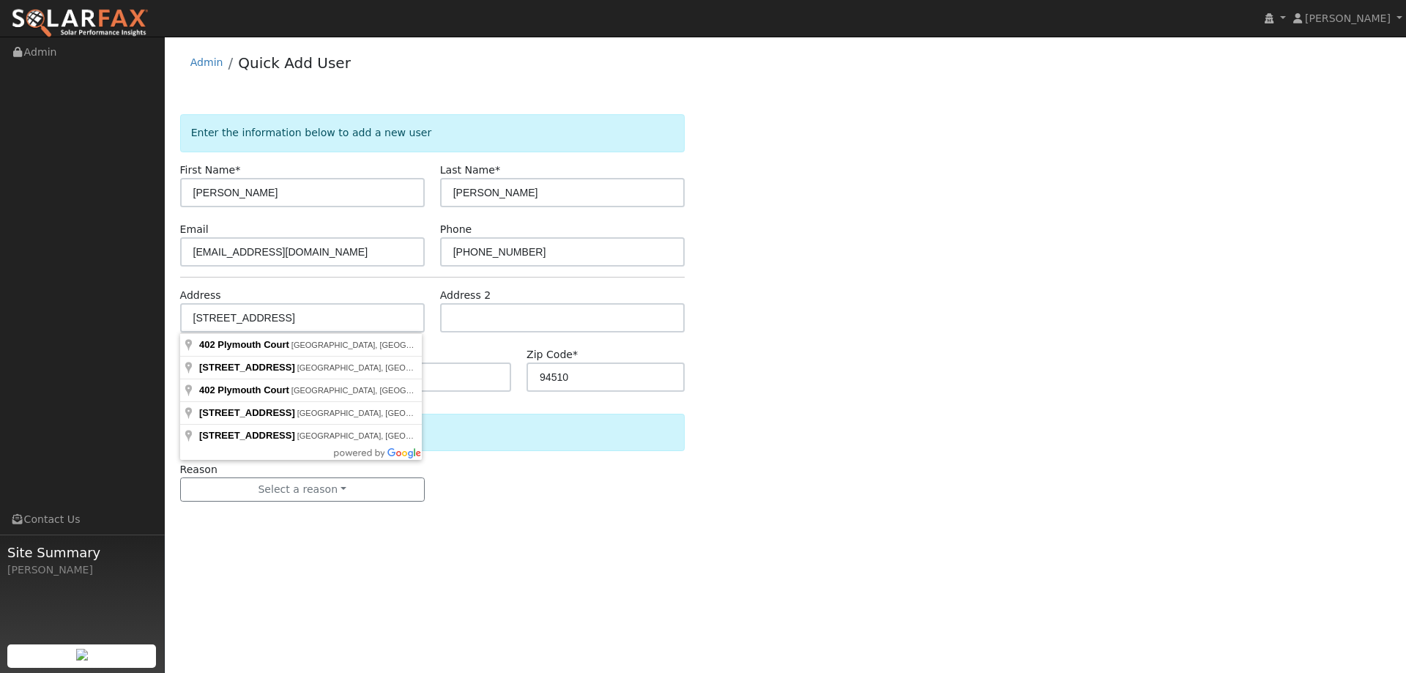
click at [484, 471] on div "Reason Select a reason New lead New customer adding solar New customer has solar" at bounding box center [432, 482] width 520 height 40
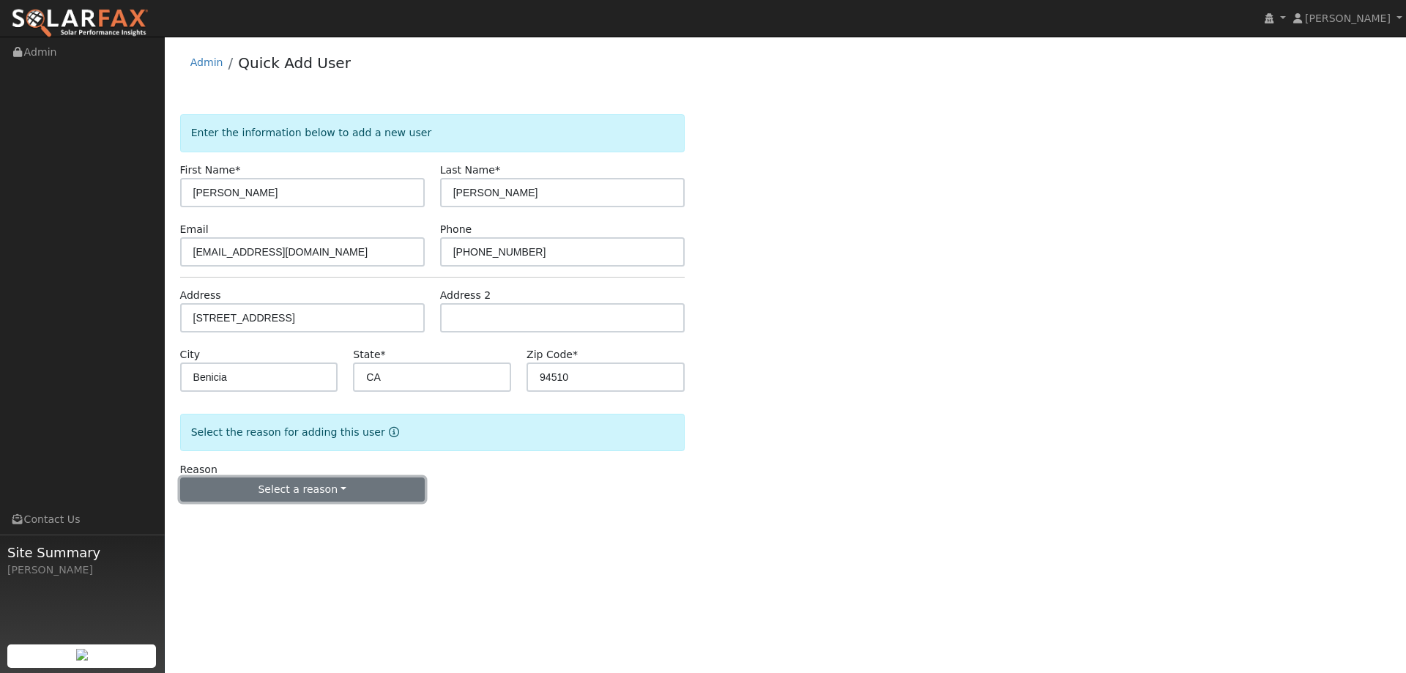
click at [389, 485] on button "Select a reason" at bounding box center [302, 490] width 245 height 25
click at [305, 521] on link "New lead" at bounding box center [262, 520] width 162 height 21
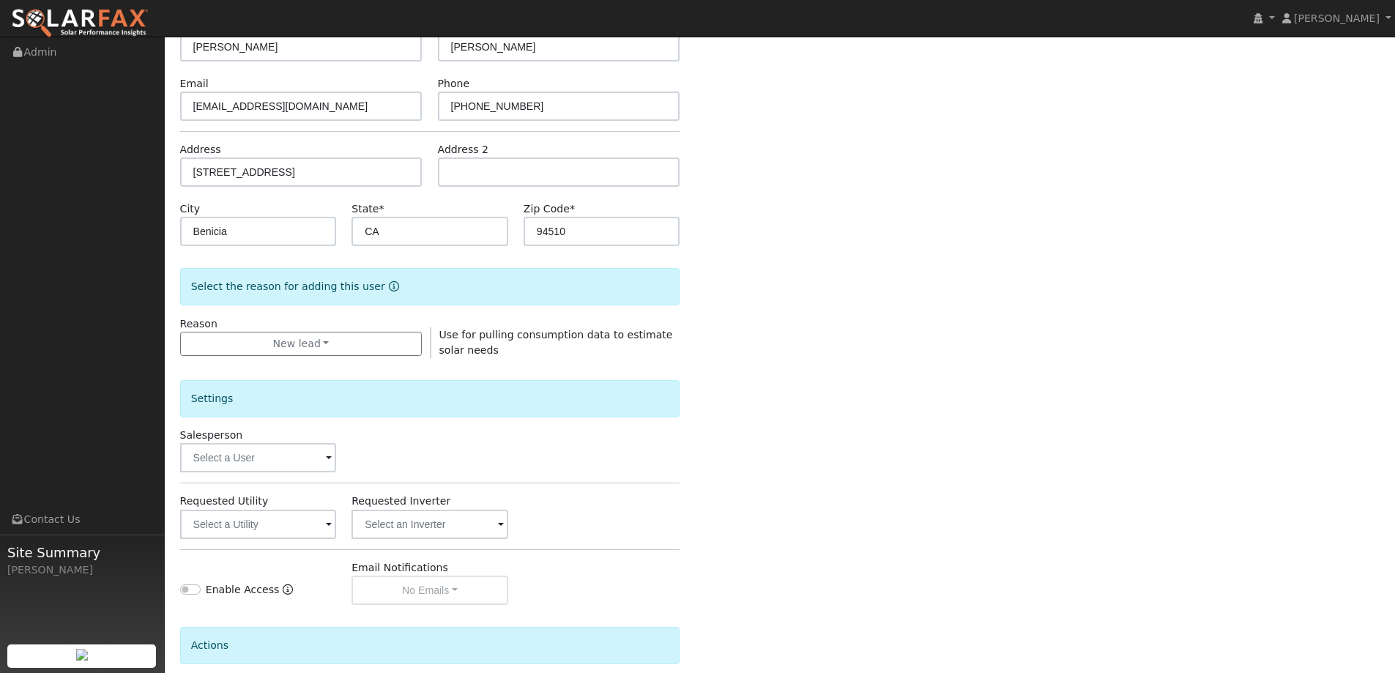
scroll to position [146, 0]
click at [305, 463] on input "text" at bounding box center [258, 456] width 157 height 29
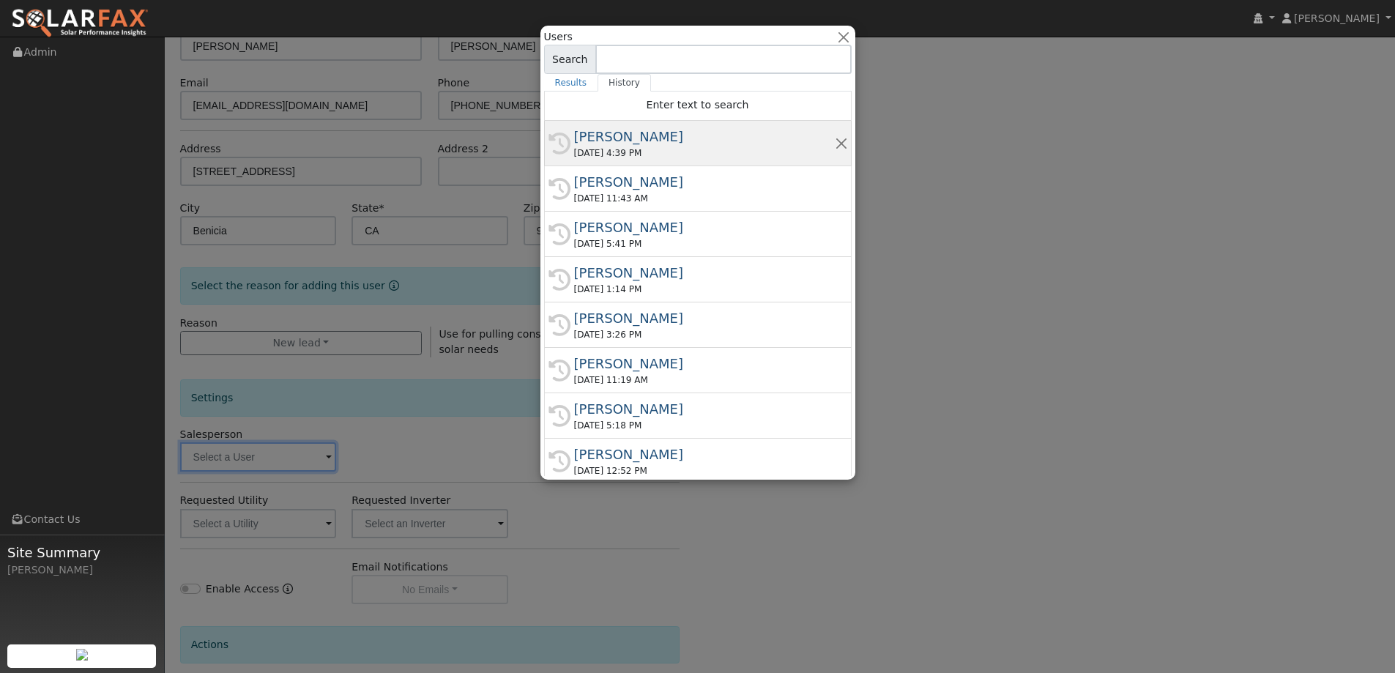
click at [691, 149] on div "09/04/2025 4:39 PM" at bounding box center [704, 152] width 261 height 13
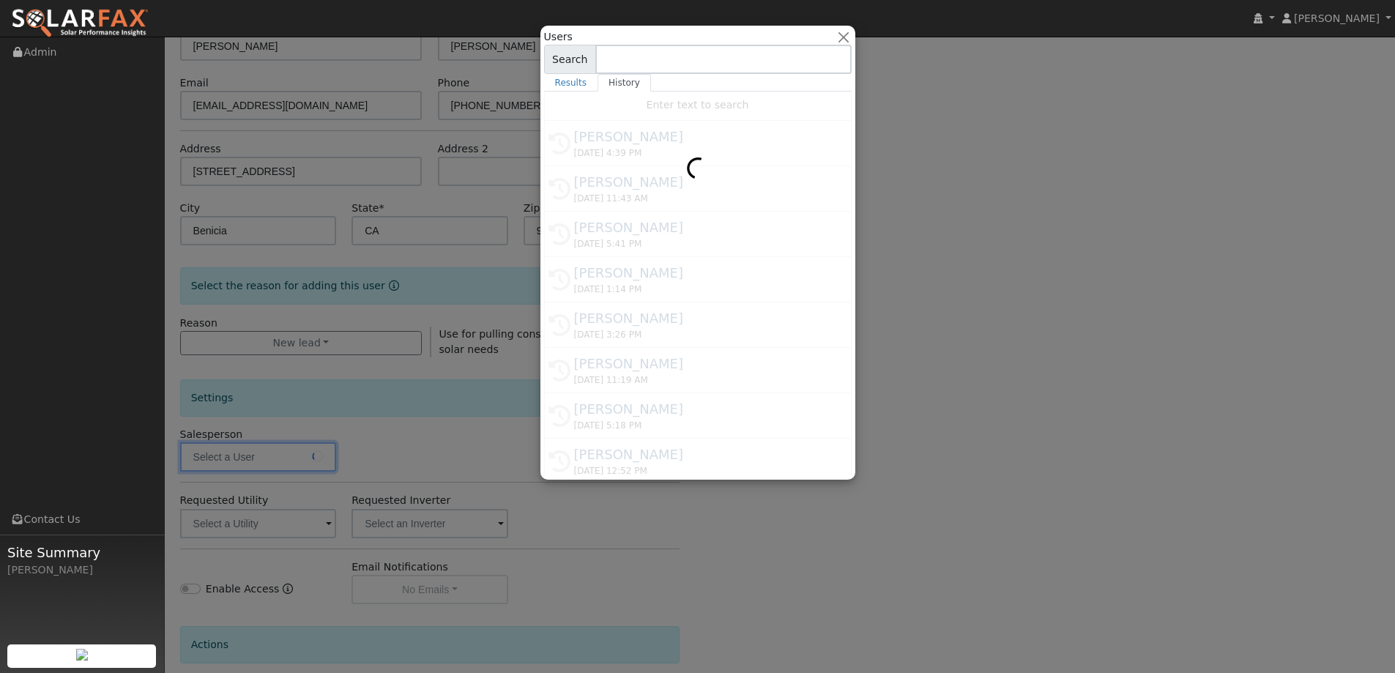
type input "Kelsey Commerford"
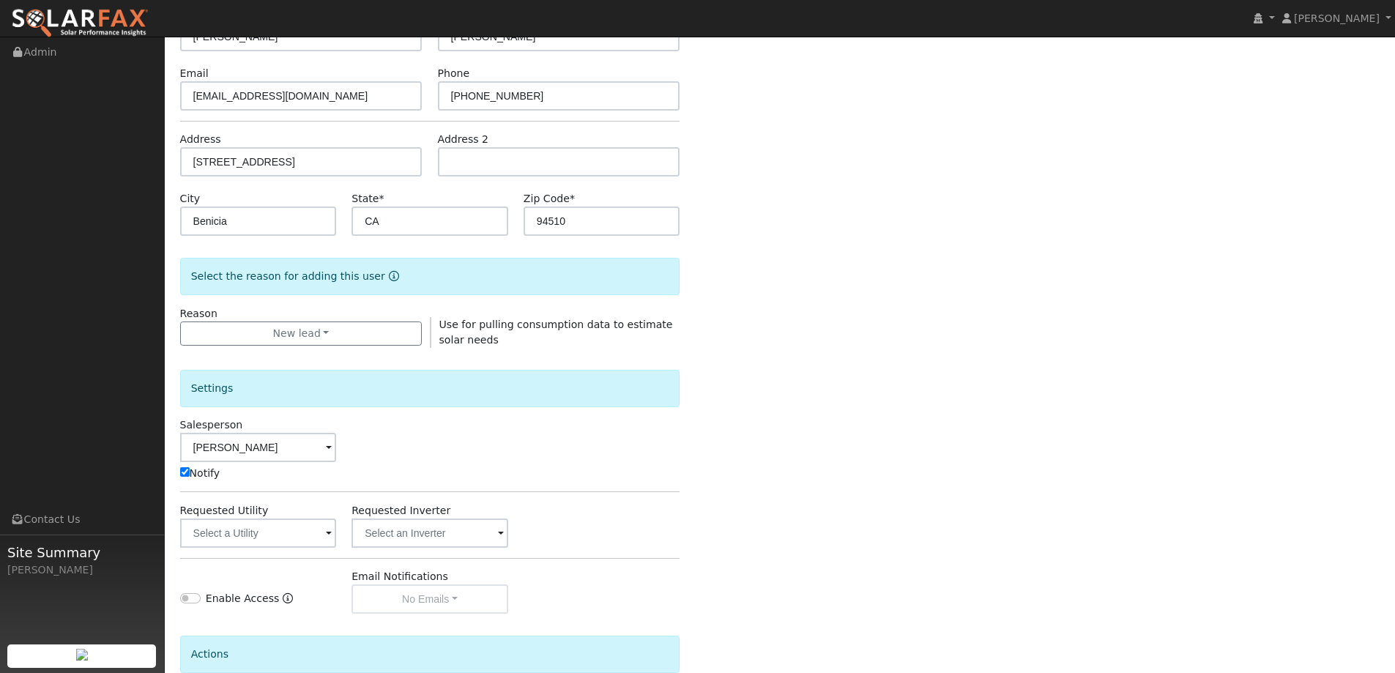
scroll to position [293, 0]
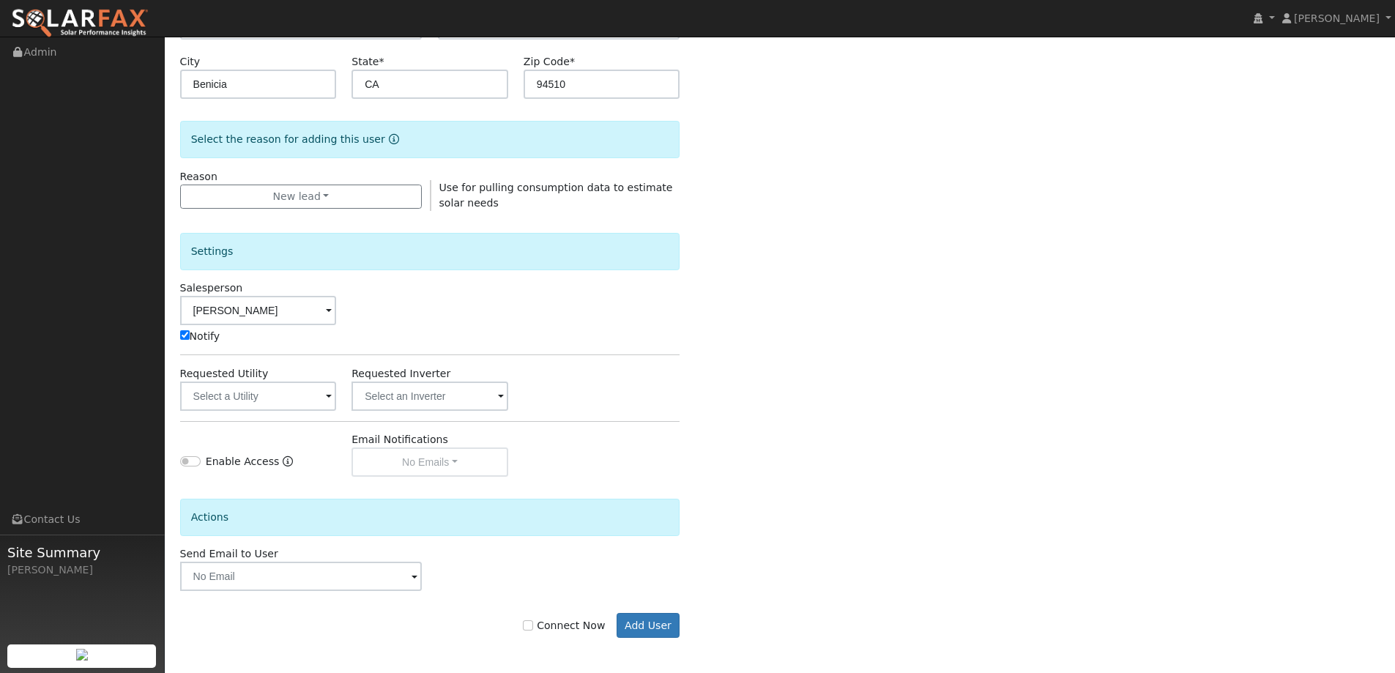
click at [306, 411] on div "Settings Salesperson Kelsey Commerford Notify Requested Utility Requested Inver…" at bounding box center [430, 344] width 500 height 266
click at [307, 402] on input "text" at bounding box center [258, 396] width 157 height 29
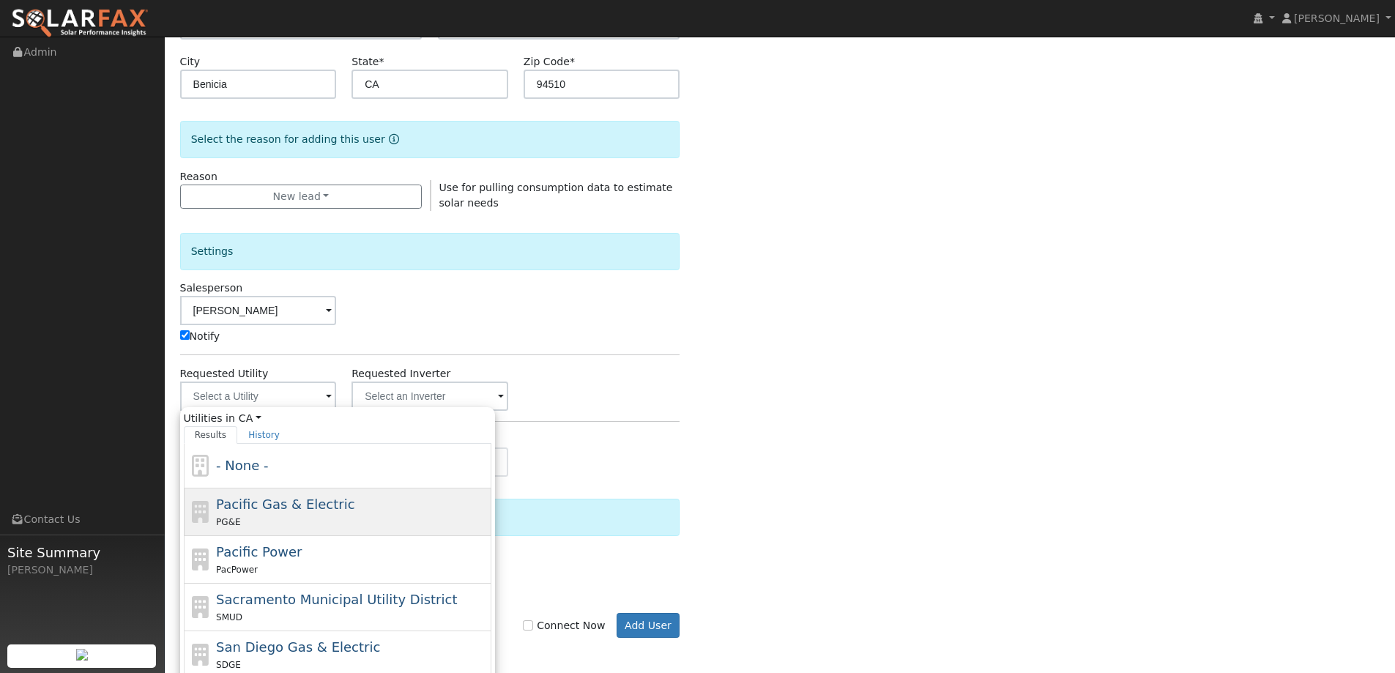
click at [368, 500] on div "Pacific Gas & Electric PG&E" at bounding box center [352, 511] width 272 height 35
type input "Pacific Gas & Electric"
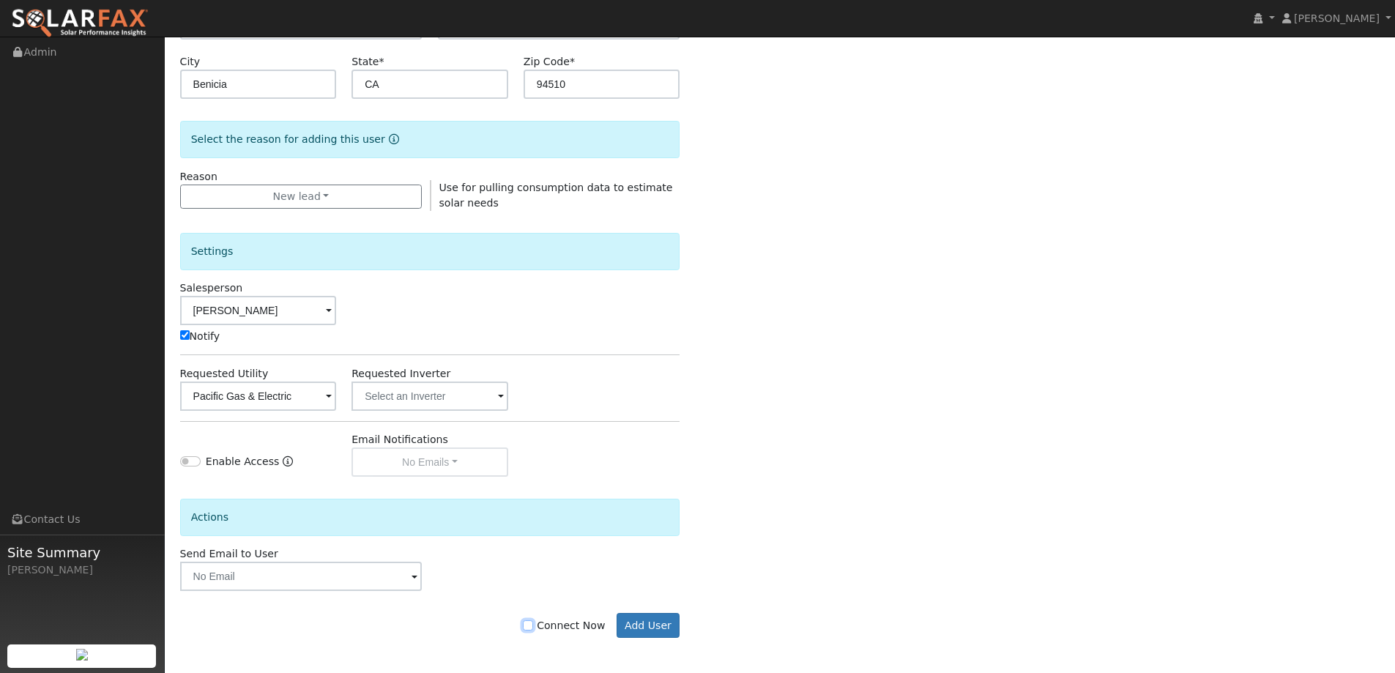
click at [533, 630] on input "Connect Now" at bounding box center [528, 625] width 10 height 10
checkbox input "true"
click at [639, 618] on button "Add User" at bounding box center [649, 625] width 64 height 25
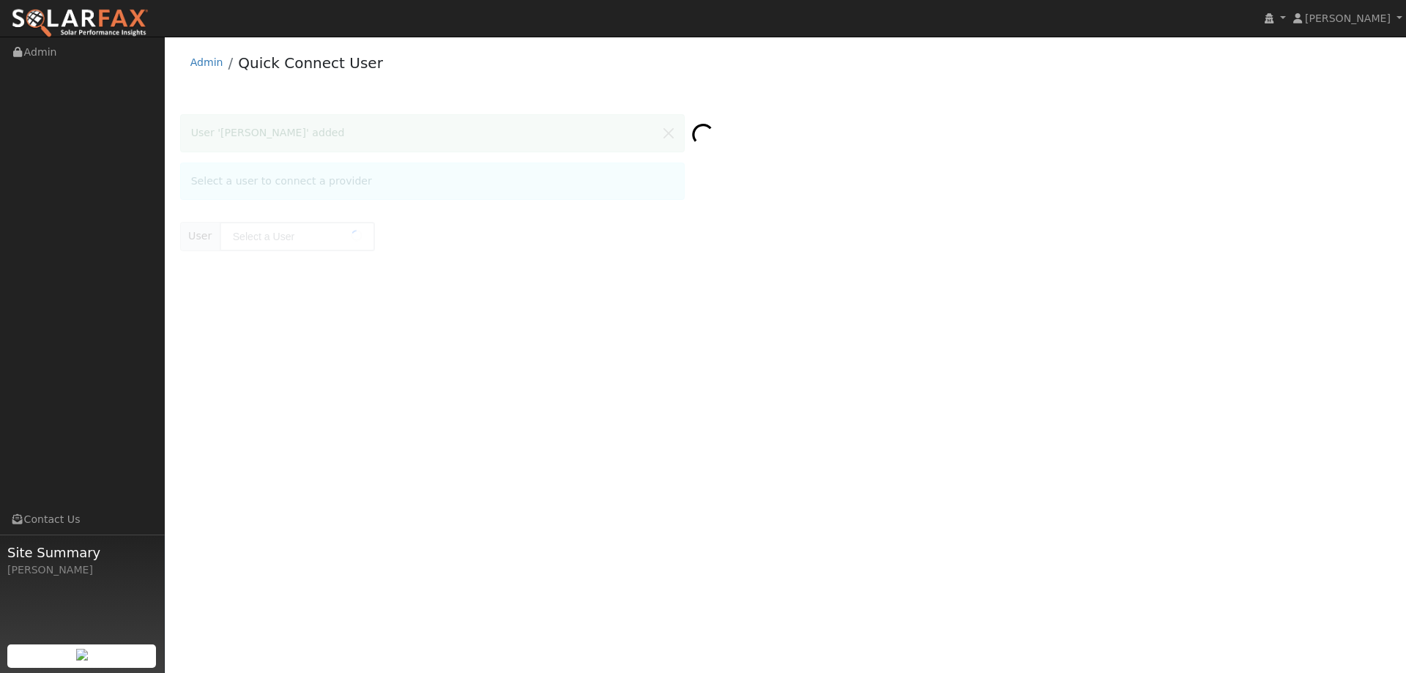
type input "Karen Stierwalt"
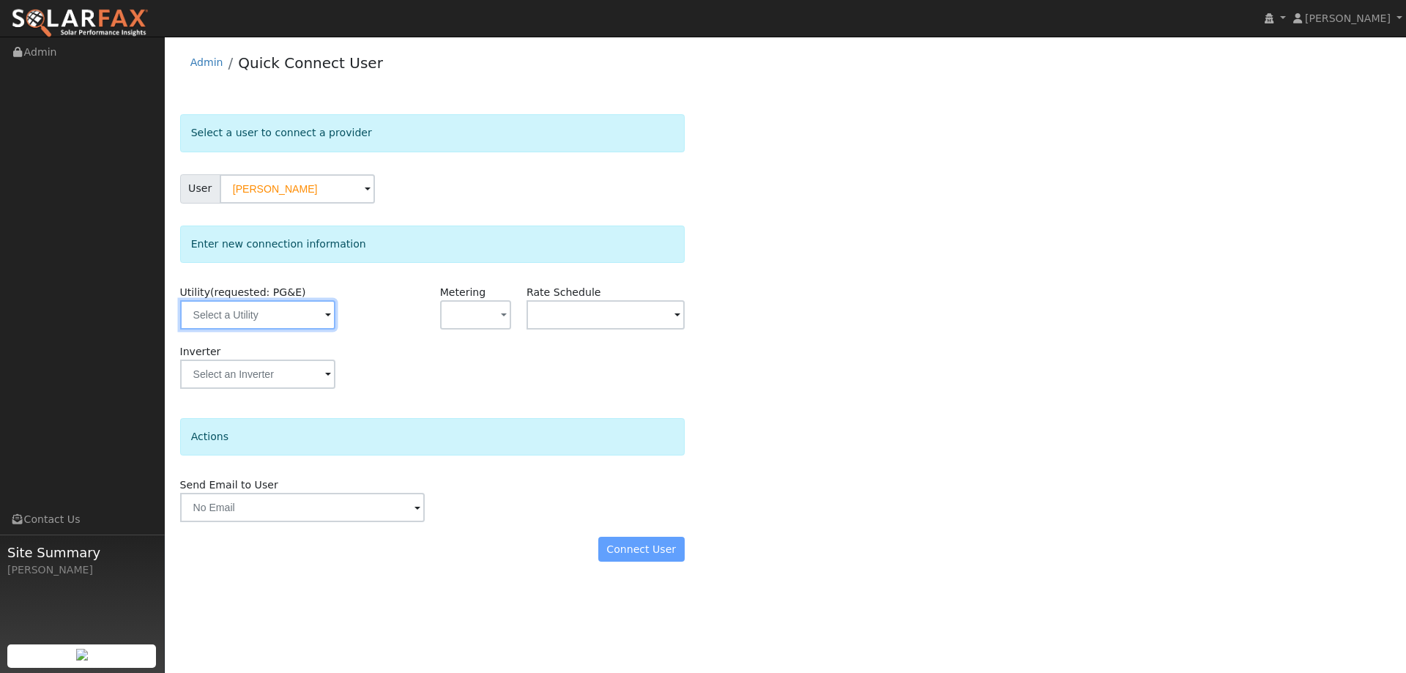
click at [308, 321] on input "text" at bounding box center [257, 314] width 155 height 29
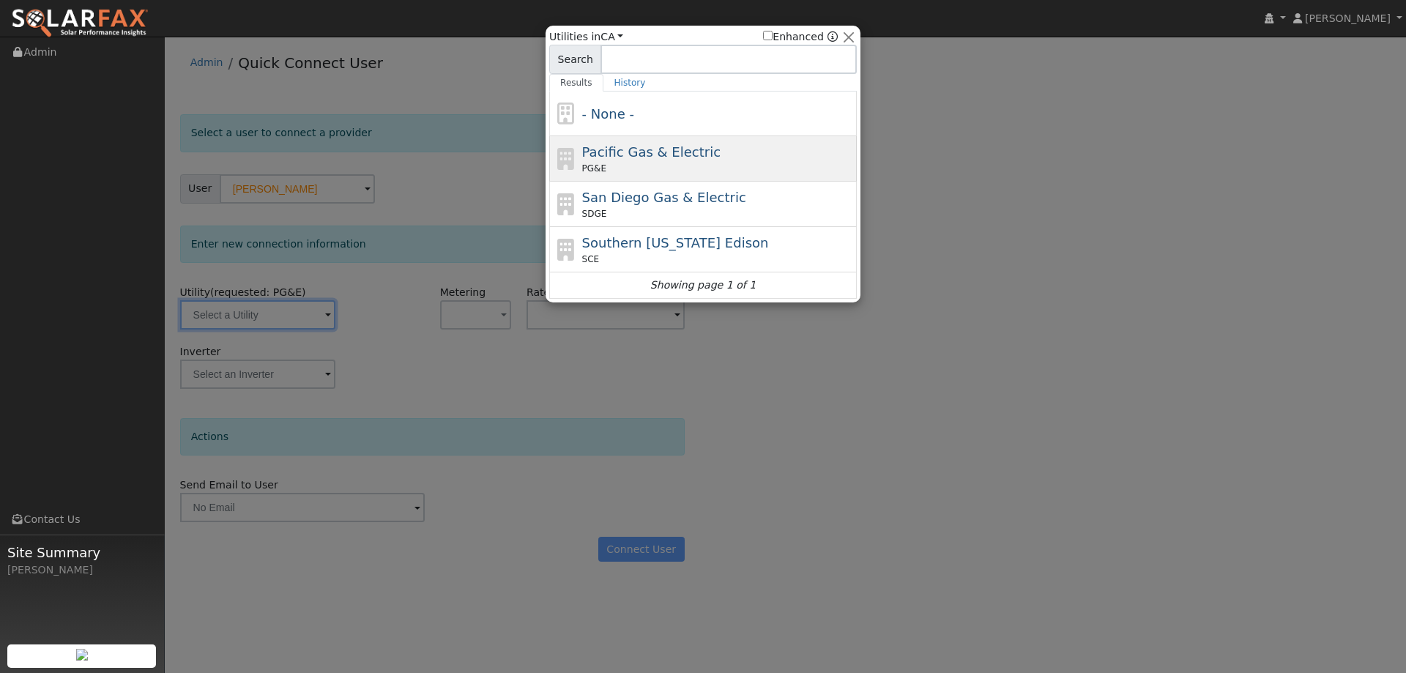
click at [636, 155] on span "Pacific Gas & Electric" at bounding box center [651, 151] width 138 height 15
type input "PG&E"
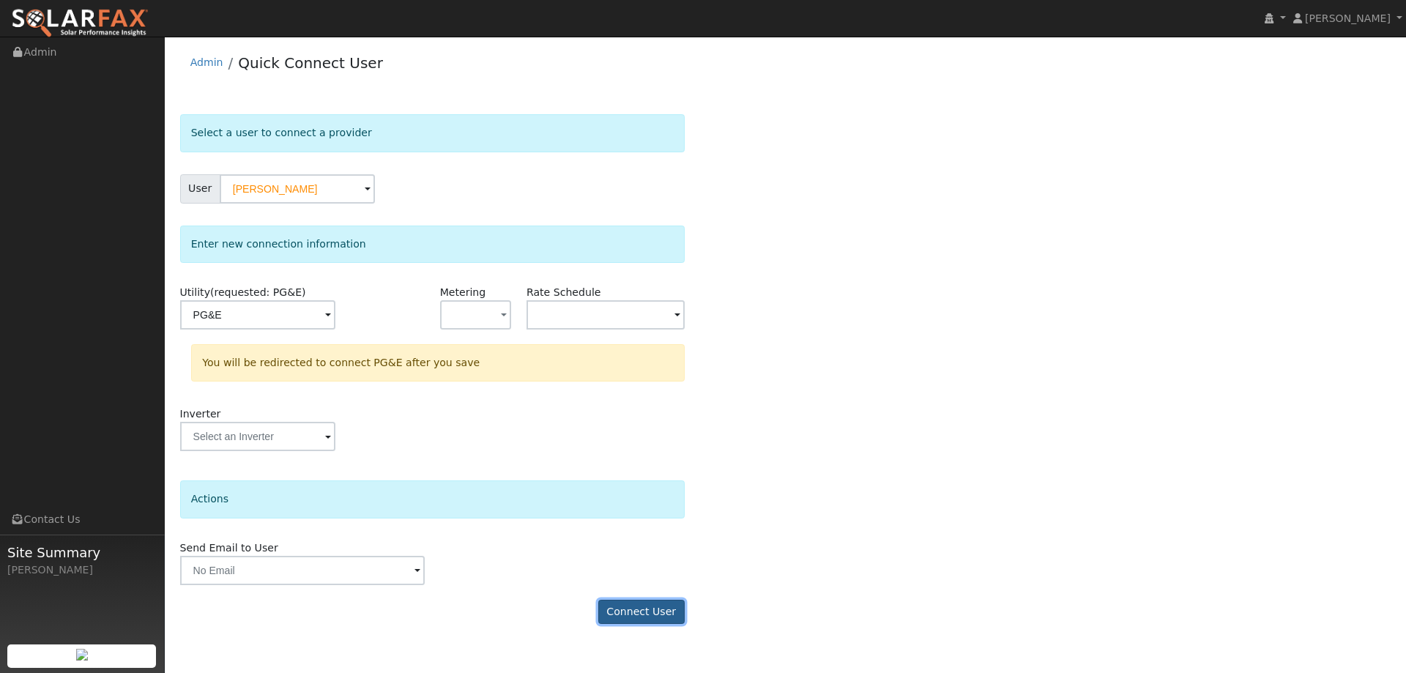
click at [664, 610] on button "Connect User" at bounding box center [641, 612] width 86 height 25
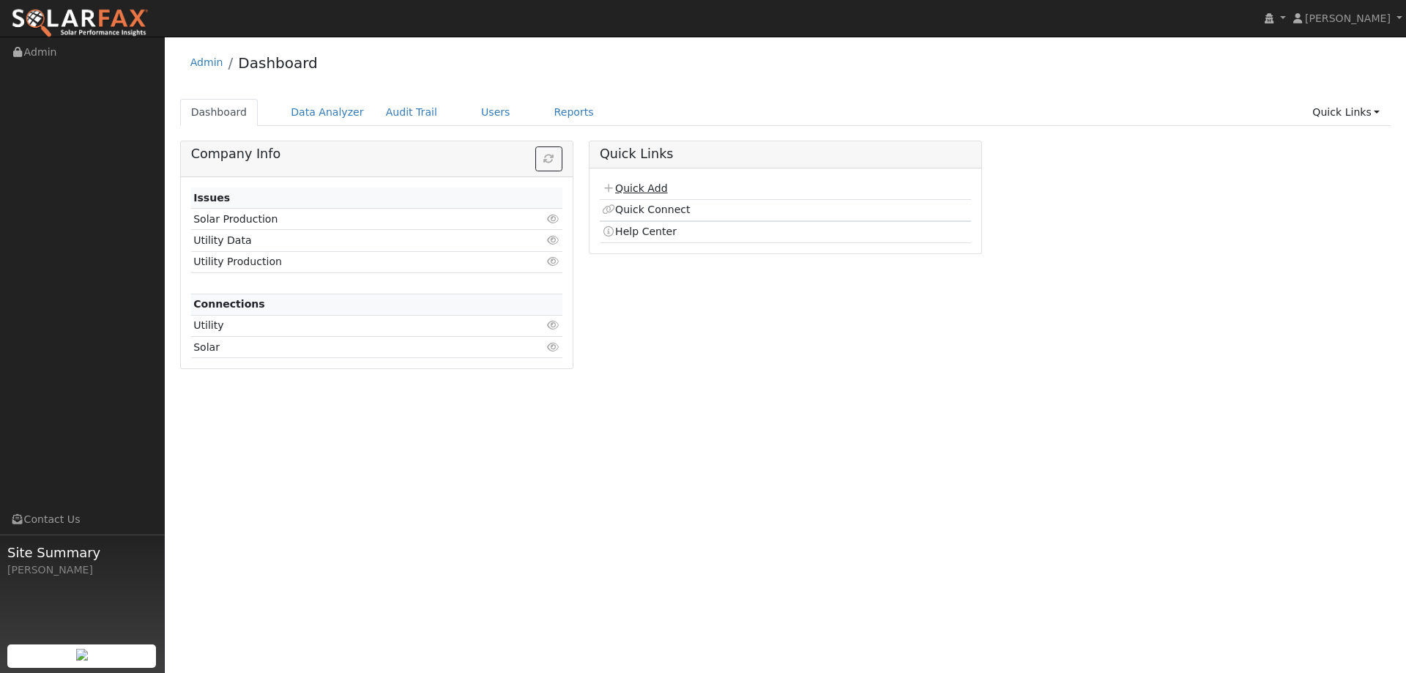
click at [647, 192] on link "Quick Add" at bounding box center [634, 188] width 65 height 12
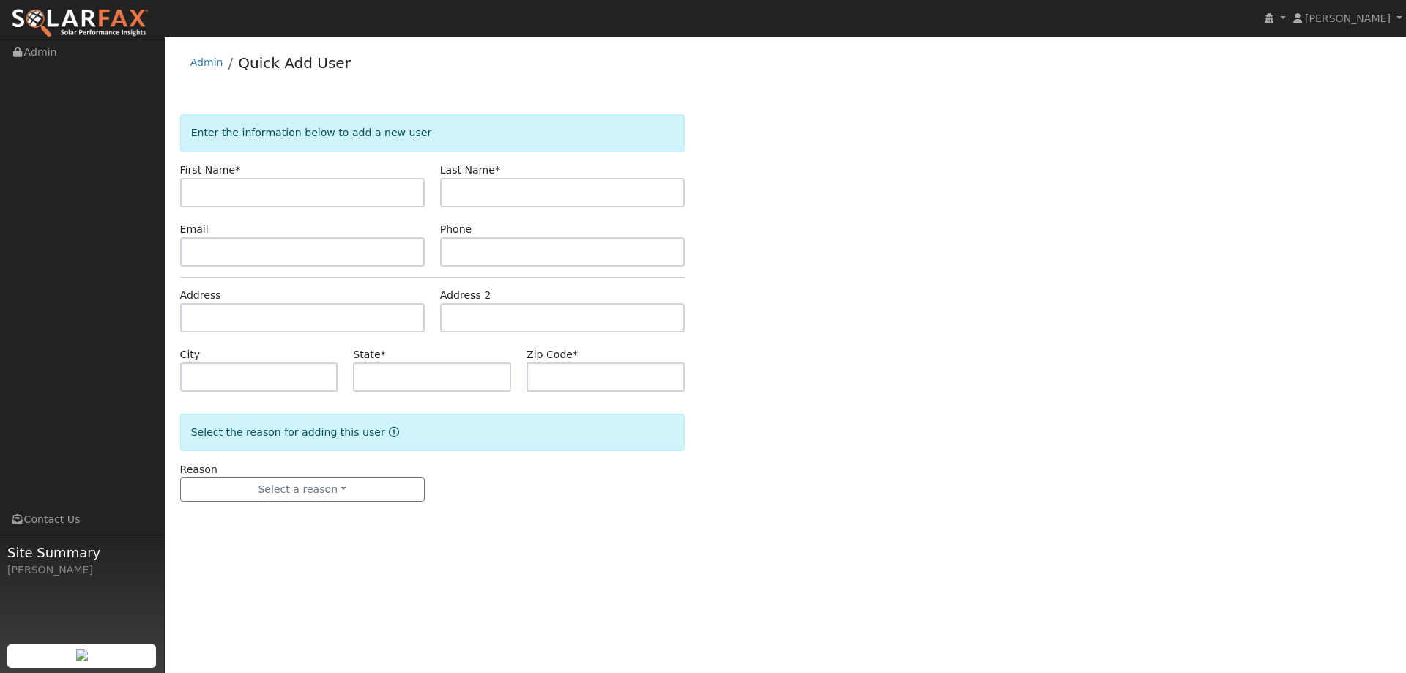
type input "K"
click at [196, 64] on link "Admin" at bounding box center [206, 62] width 33 height 12
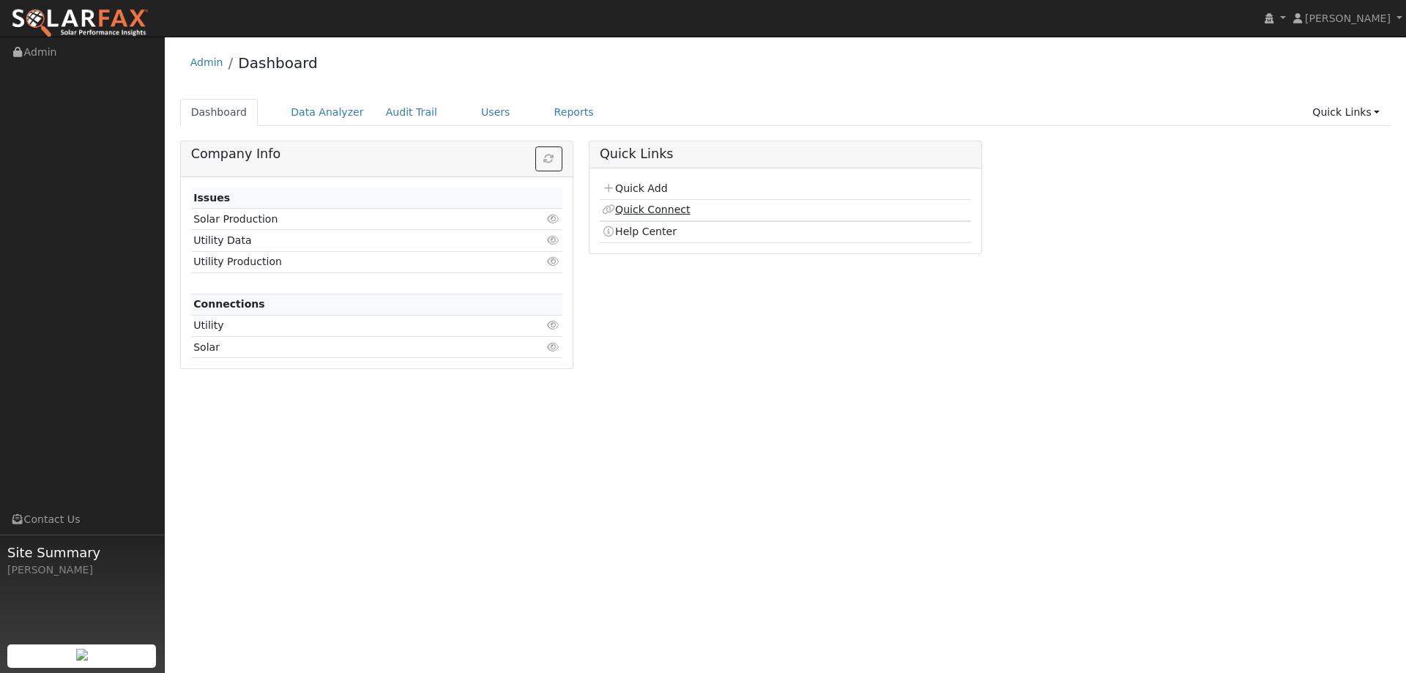
click at [650, 204] on link "Quick Connect" at bounding box center [646, 210] width 88 height 12
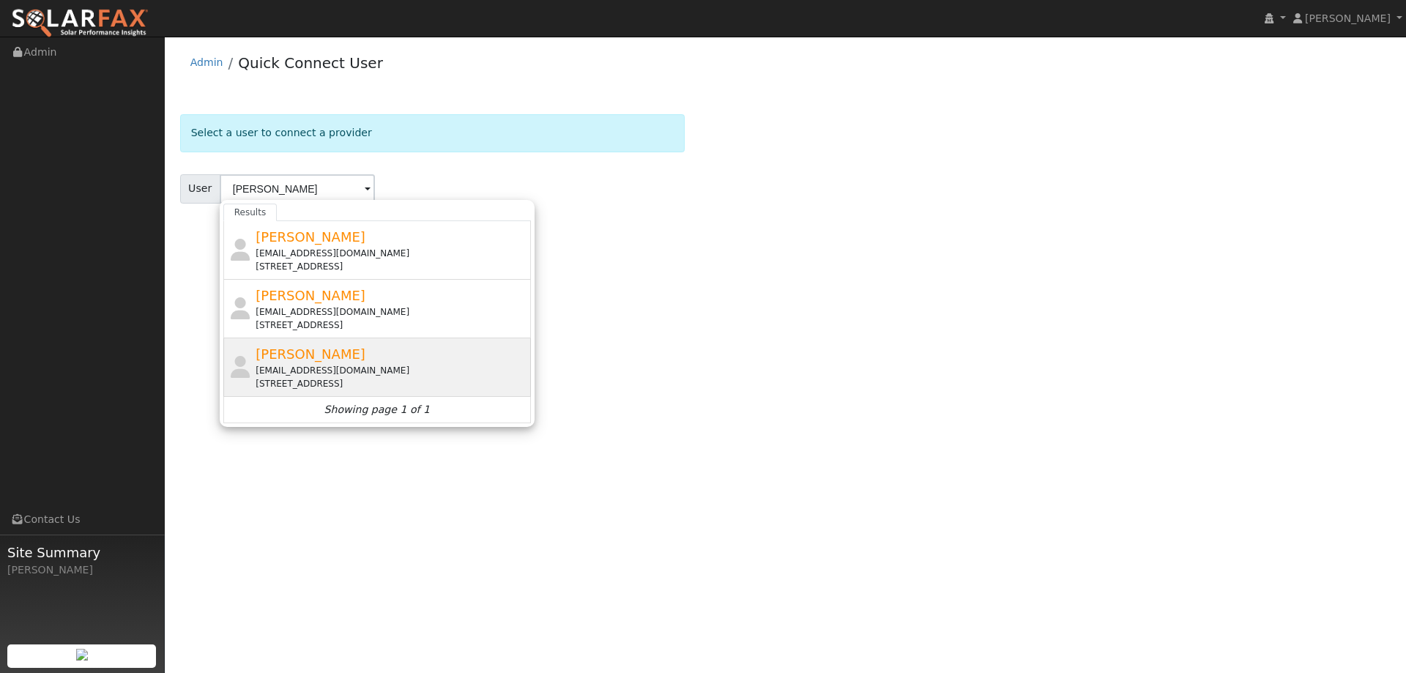
click at [439, 342] on div "[PERSON_NAME] [PERSON_NAME][EMAIL_ADDRESS][DOMAIN_NAME] [STREET_ADDRESS]" at bounding box center [377, 367] width 308 height 59
type input "[PERSON_NAME]"
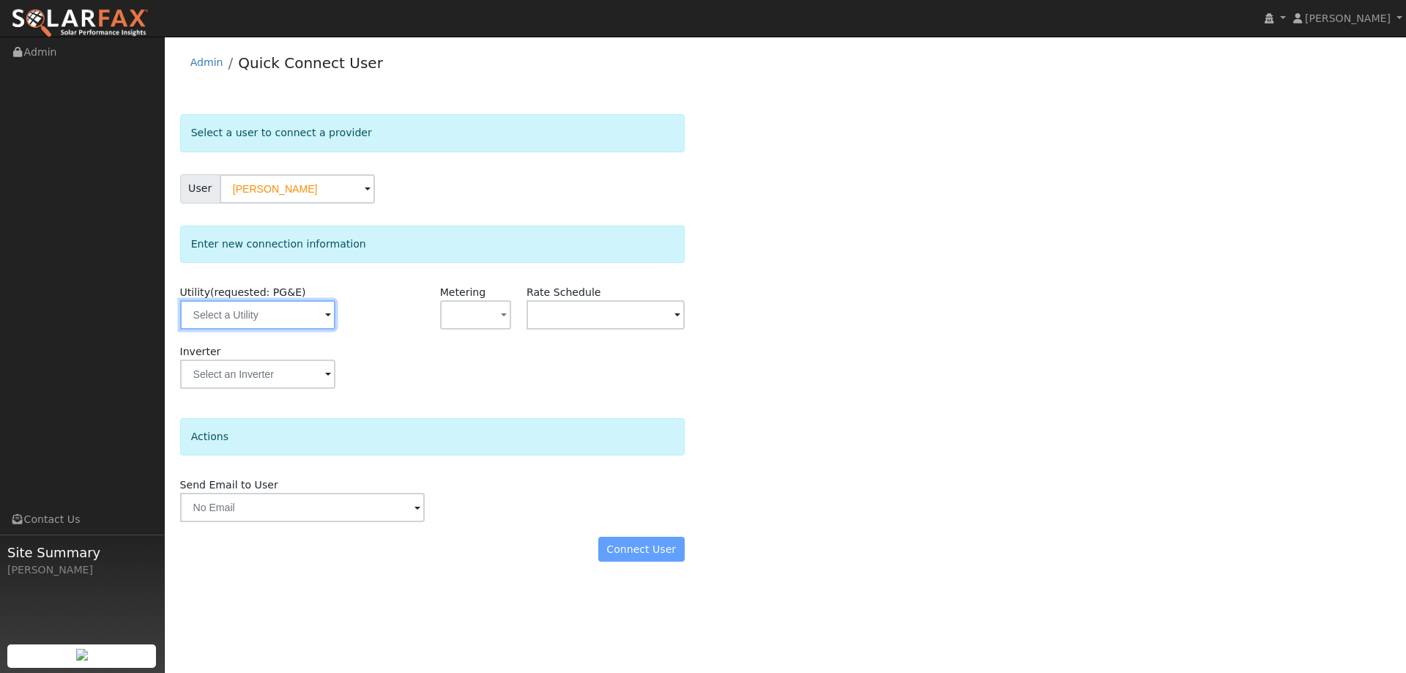
click at [316, 322] on input "text" at bounding box center [257, 314] width 155 height 29
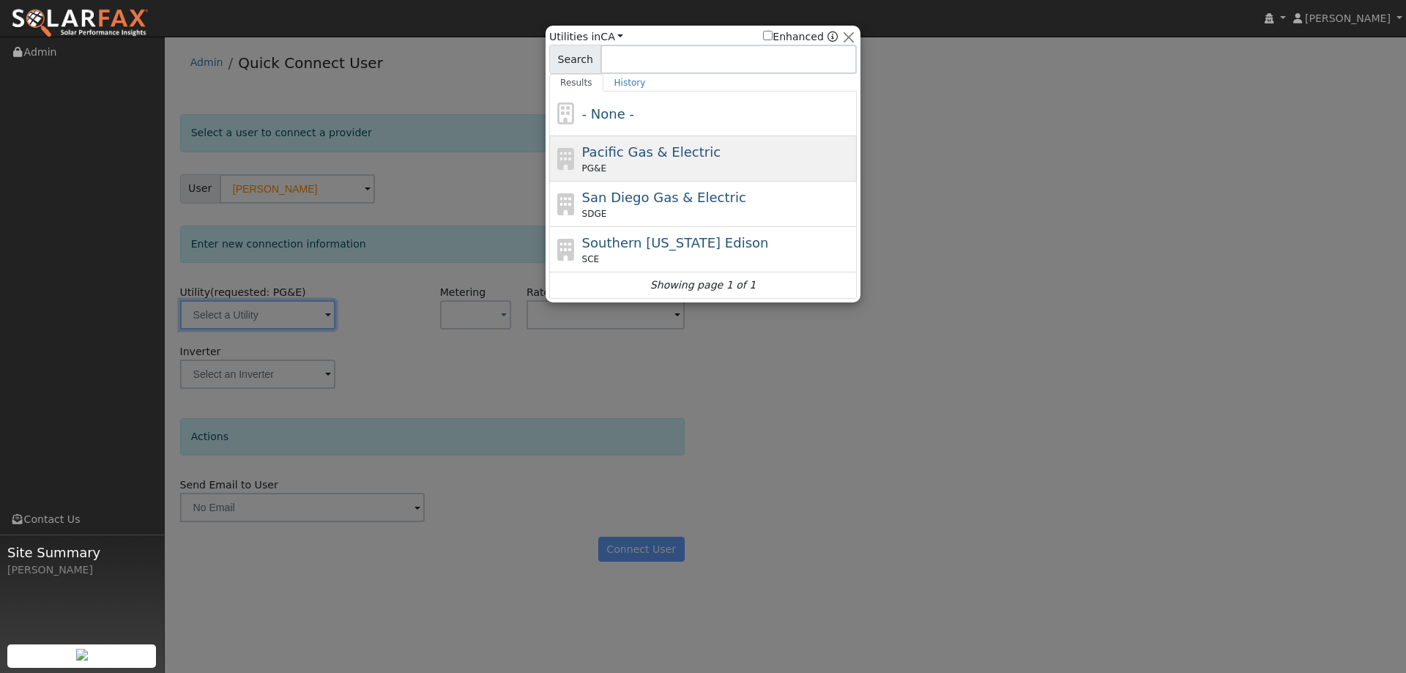
click at [602, 161] on div "Pacific Gas & Electric PG&E" at bounding box center [718, 158] width 272 height 33
type input "PG&E"
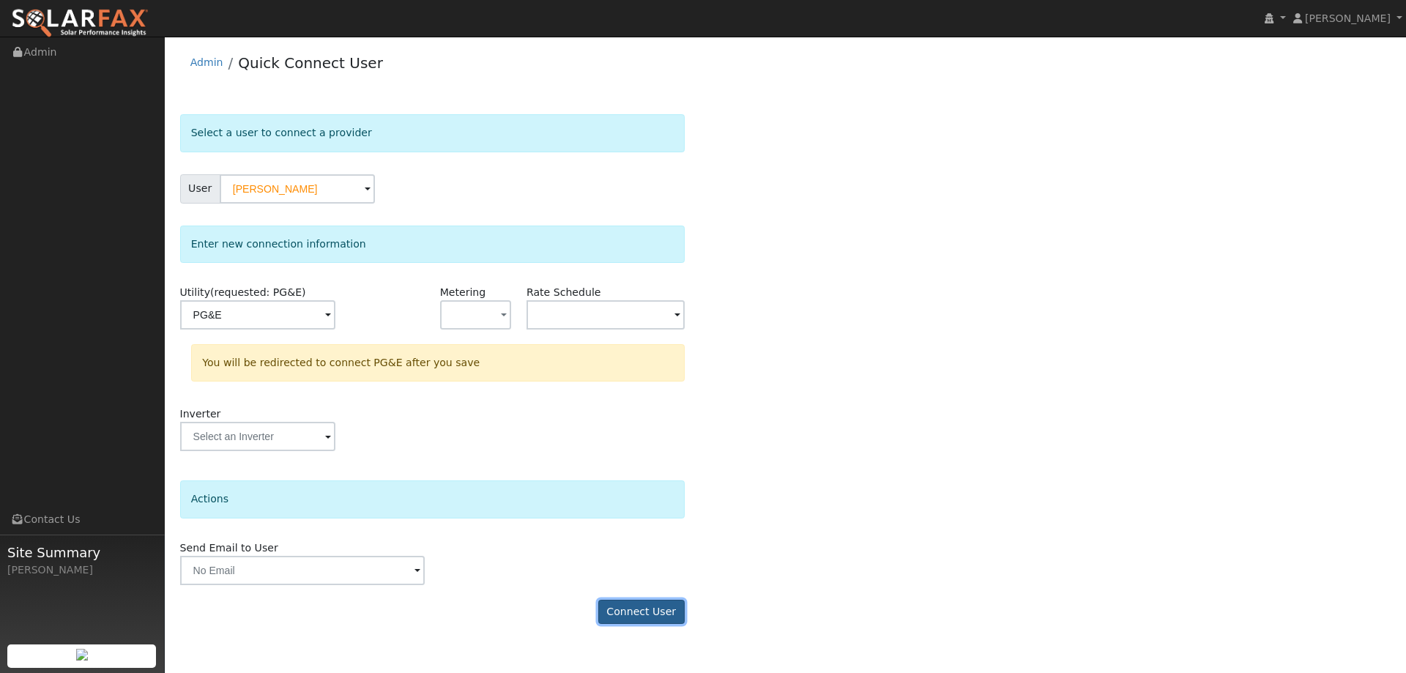
click at [631, 606] on button "Connect User" at bounding box center [641, 612] width 86 height 25
